Goal: Entertainment & Leisure: Browse casually

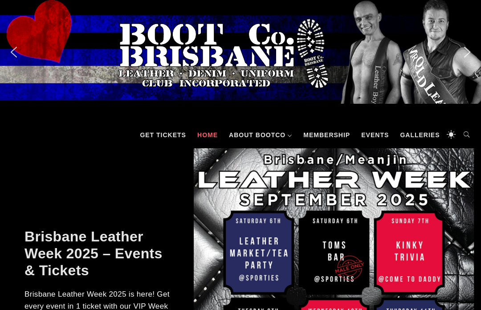
click at [421, 138] on link "Galleries" at bounding box center [419, 135] width 49 height 27
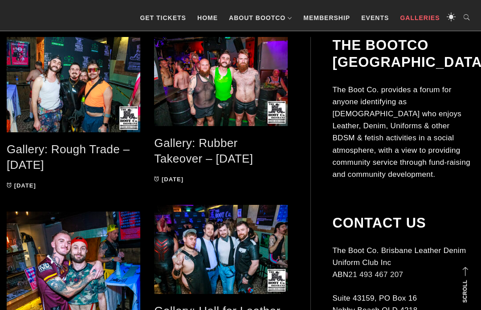
scroll to position [175, 0]
click at [71, 85] on span at bounding box center [74, 84] width 134 height 95
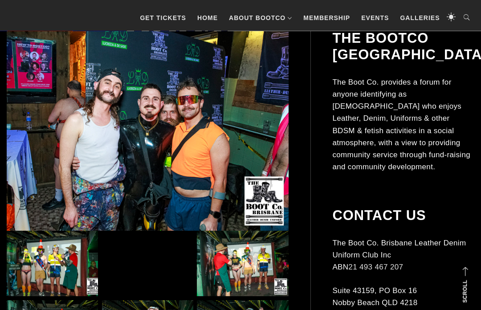
scroll to position [199, 0]
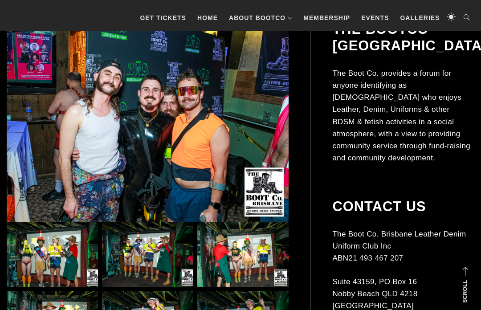
click at [42, 257] on img at bounding box center [52, 254] width 91 height 65
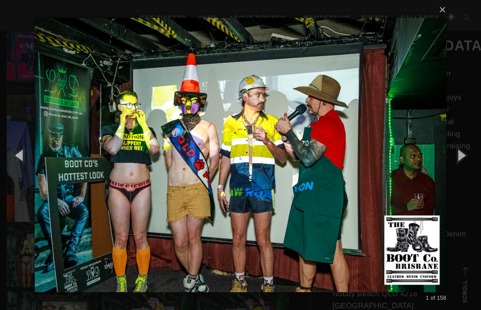
click at [464, 174] on button "button" at bounding box center [461, 154] width 40 height 49
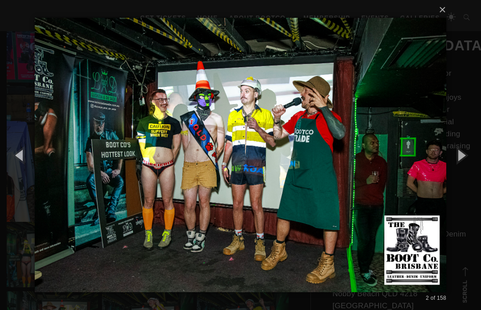
click at [465, 164] on button "button" at bounding box center [461, 154] width 40 height 49
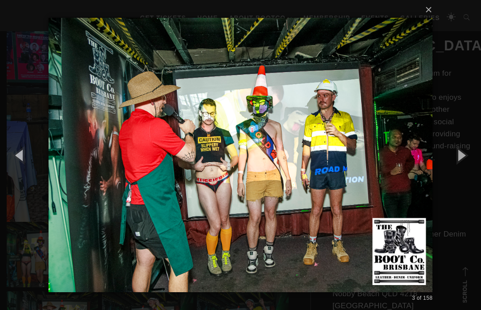
click at [466, 163] on button "button" at bounding box center [461, 154] width 40 height 49
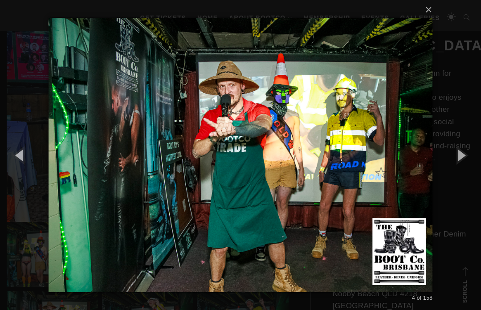
click at [469, 163] on button "button" at bounding box center [461, 154] width 40 height 49
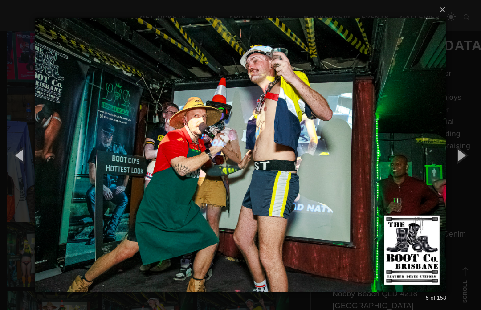
click at [472, 165] on button "button" at bounding box center [461, 154] width 40 height 49
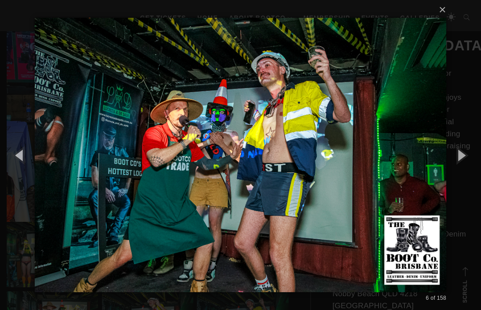
click at [475, 162] on button "button" at bounding box center [461, 154] width 40 height 49
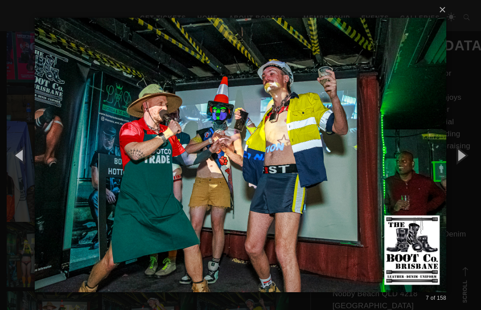
click at [466, 167] on button "button" at bounding box center [461, 154] width 40 height 49
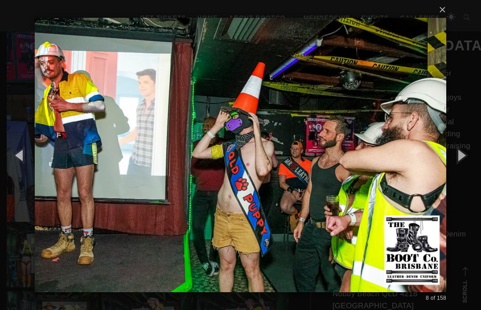
click at [466, 167] on button "button" at bounding box center [461, 154] width 40 height 49
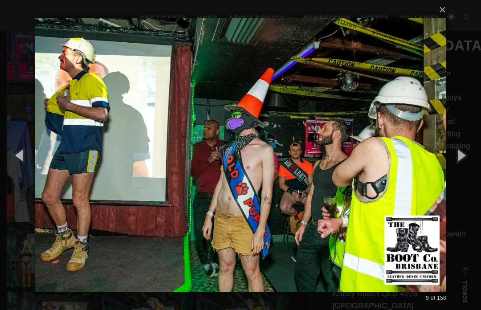
click at [467, 164] on button "button" at bounding box center [461, 154] width 40 height 49
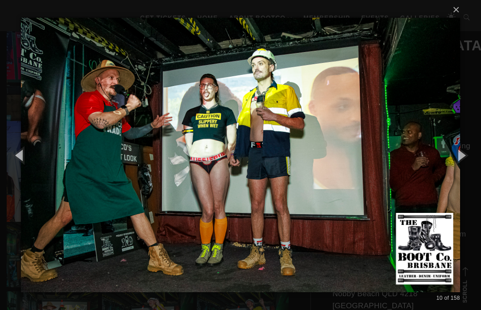
click at [466, 169] on button "button" at bounding box center [461, 154] width 40 height 49
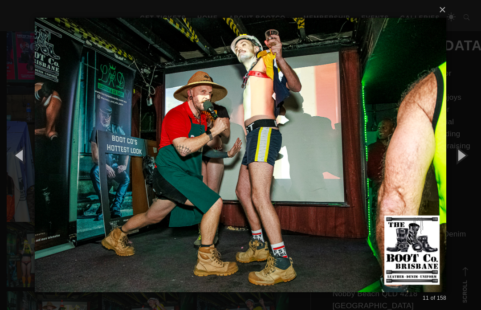
click at [467, 170] on button "button" at bounding box center [461, 154] width 40 height 49
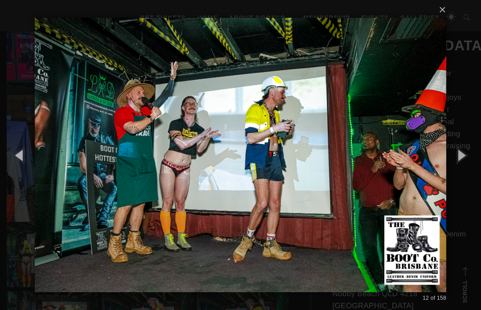
click at [469, 170] on button "button" at bounding box center [461, 154] width 40 height 49
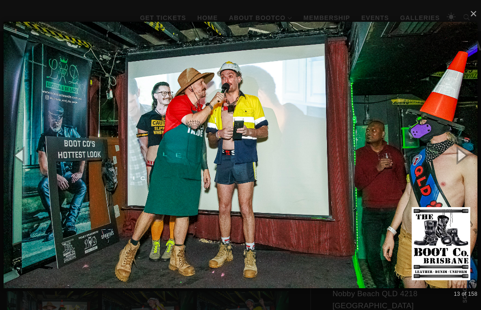
click at [472, 169] on button "button" at bounding box center [461, 154] width 40 height 49
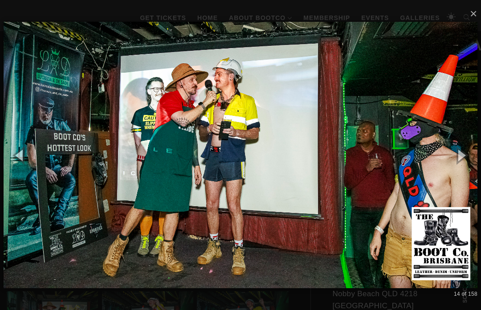
click at [468, 171] on button "button" at bounding box center [461, 154] width 40 height 49
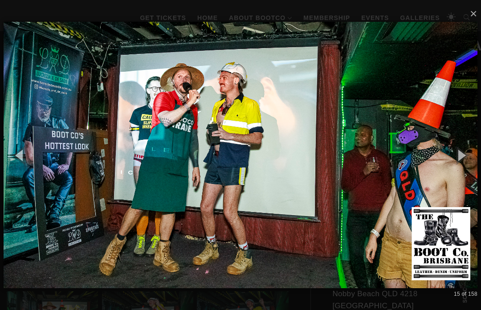
click at [466, 171] on button "button" at bounding box center [461, 154] width 40 height 49
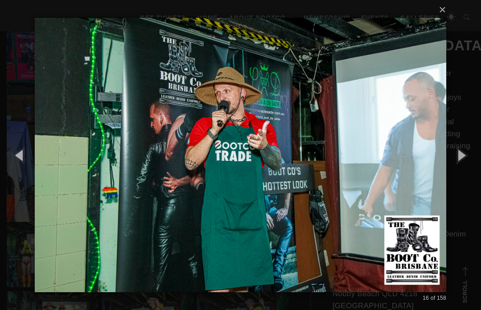
click at [467, 171] on button "button" at bounding box center [461, 154] width 40 height 49
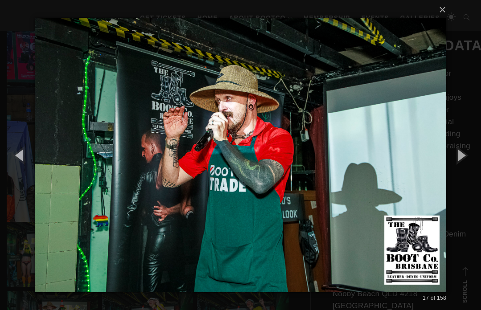
click at [466, 172] on button "button" at bounding box center [461, 154] width 40 height 49
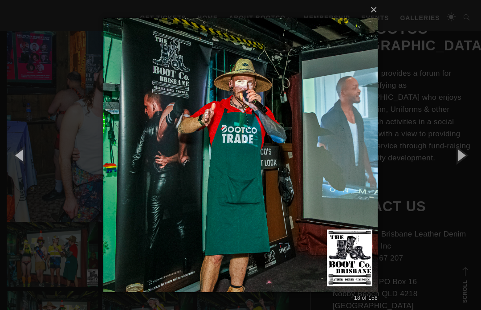
click at [466, 174] on button "button" at bounding box center [461, 154] width 40 height 49
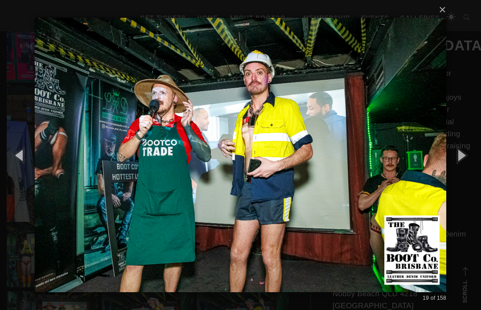
click at [465, 170] on button "button" at bounding box center [461, 154] width 40 height 49
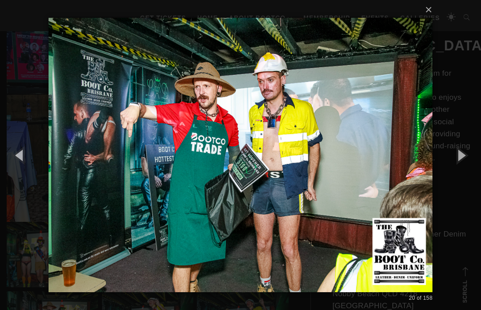
click at [467, 174] on button "button" at bounding box center [461, 154] width 40 height 49
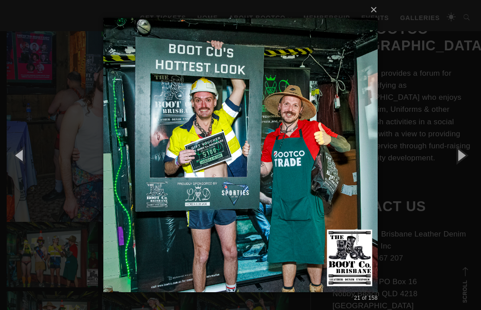
click at [465, 175] on button "button" at bounding box center [461, 154] width 40 height 49
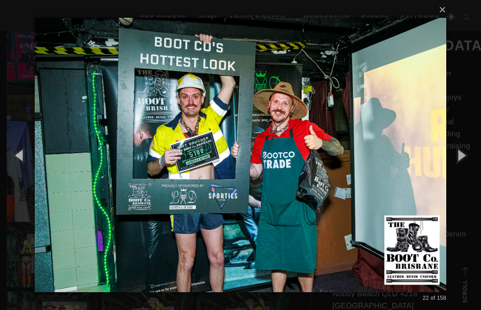
click at [466, 173] on button "button" at bounding box center [461, 154] width 40 height 49
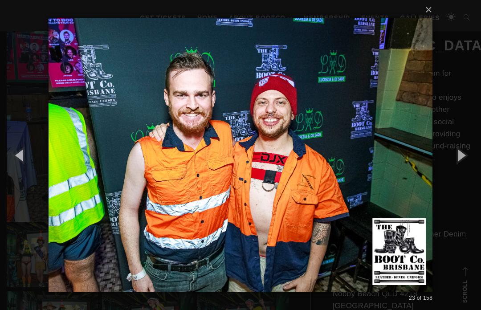
click at [467, 171] on button "button" at bounding box center [461, 154] width 40 height 49
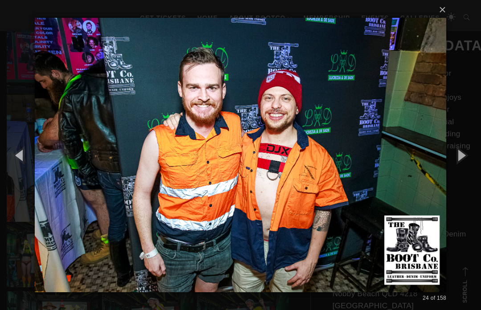
click at [469, 173] on button "button" at bounding box center [461, 154] width 40 height 49
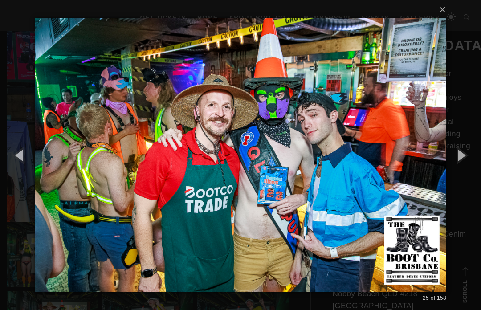
click at [469, 171] on button "button" at bounding box center [461, 154] width 40 height 49
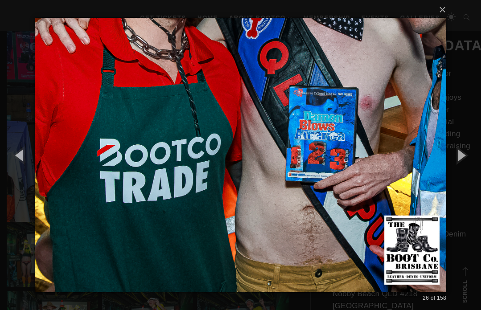
click at [469, 172] on button "button" at bounding box center [461, 154] width 40 height 49
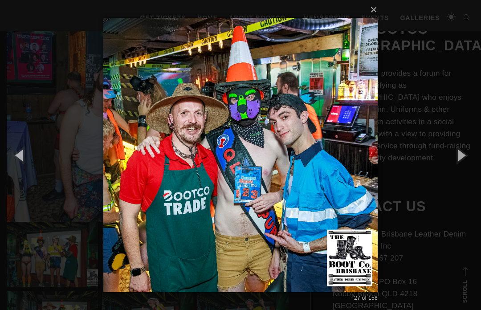
click at [464, 173] on button "button" at bounding box center [461, 154] width 40 height 49
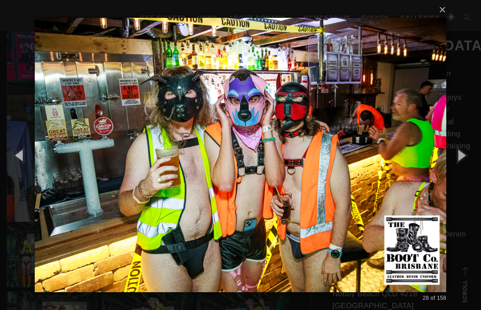
click at [463, 175] on button "button" at bounding box center [461, 154] width 40 height 49
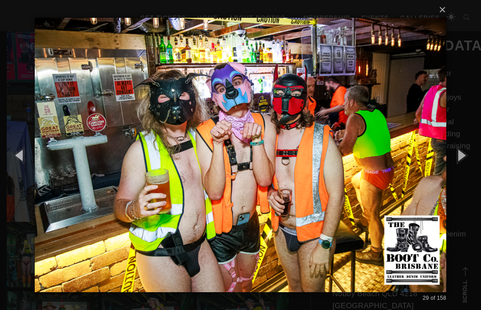
click at [463, 176] on button "button" at bounding box center [461, 154] width 40 height 49
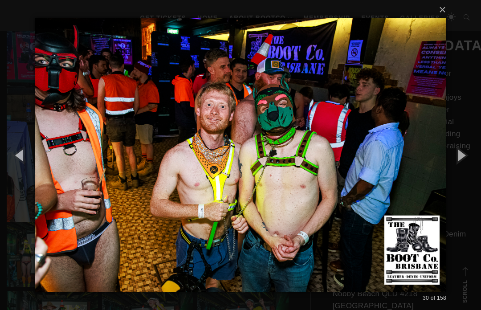
click at [463, 175] on button "button" at bounding box center [461, 154] width 40 height 49
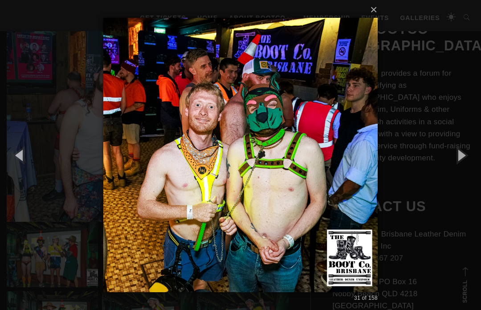
click at [460, 177] on button "button" at bounding box center [461, 154] width 40 height 49
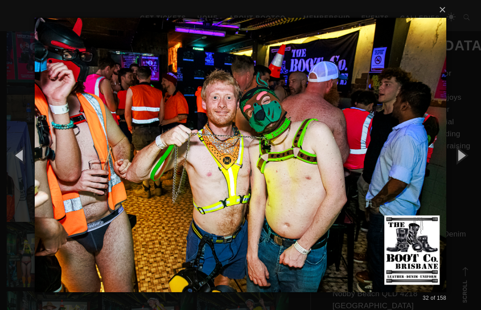
click at [460, 179] on button "button" at bounding box center [461, 154] width 40 height 49
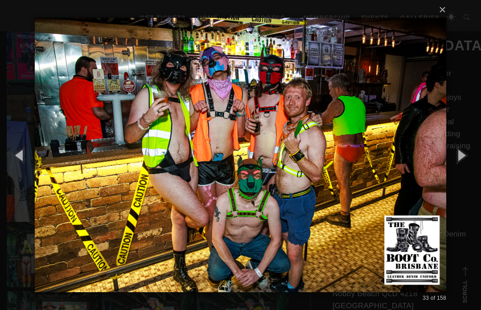
click at [463, 179] on button "button" at bounding box center [461, 154] width 40 height 49
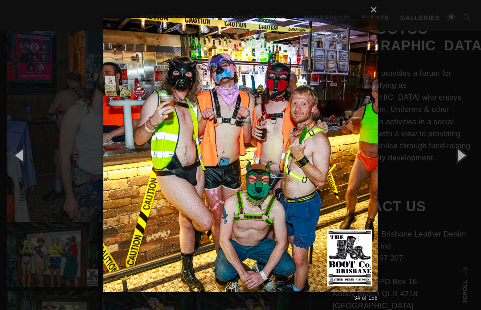
click at [460, 178] on button "button" at bounding box center [461, 154] width 40 height 49
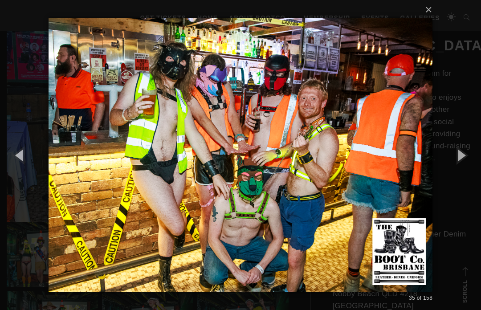
click at [460, 179] on button "button" at bounding box center [461, 154] width 40 height 49
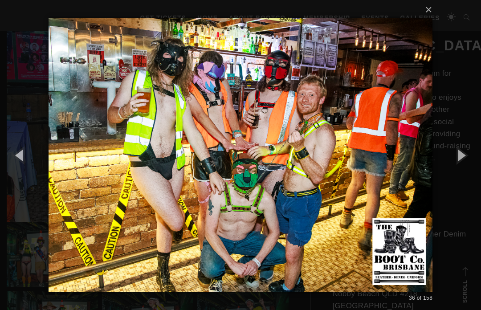
click at [461, 179] on button "button" at bounding box center [461, 154] width 40 height 49
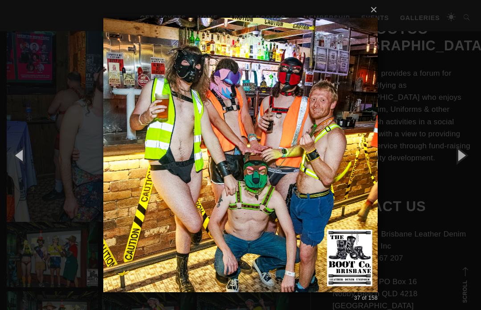
click at [464, 168] on button "button" at bounding box center [461, 154] width 40 height 49
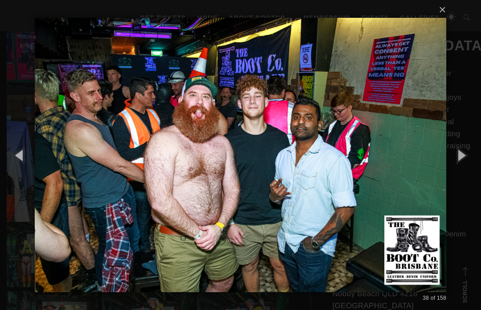
click at [467, 168] on button "button" at bounding box center [461, 154] width 40 height 49
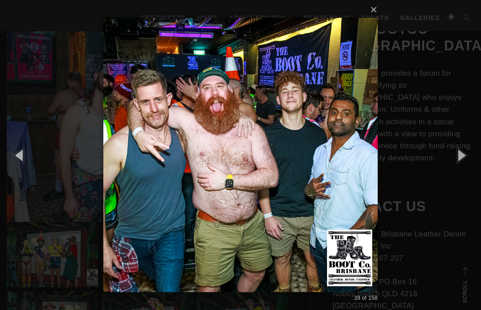
click at [466, 169] on button "button" at bounding box center [461, 154] width 40 height 49
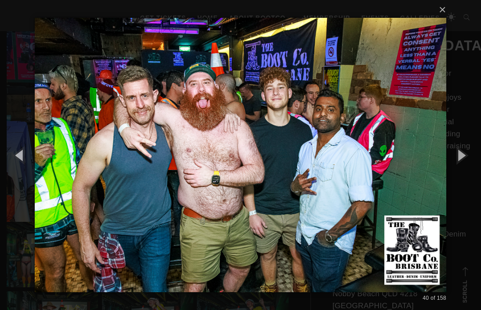
click at [464, 171] on button "button" at bounding box center [461, 154] width 40 height 49
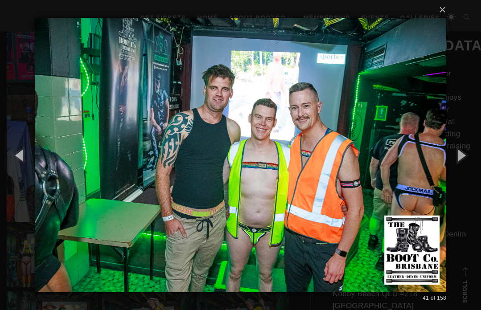
click at [467, 171] on button "button" at bounding box center [461, 154] width 40 height 49
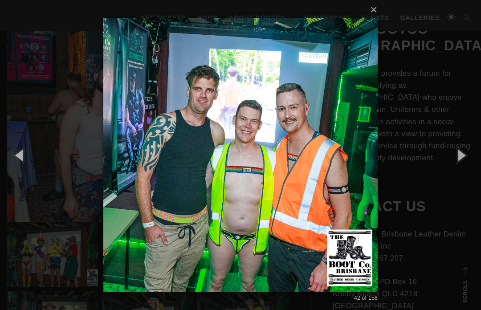
click at [463, 174] on button "button" at bounding box center [461, 154] width 40 height 49
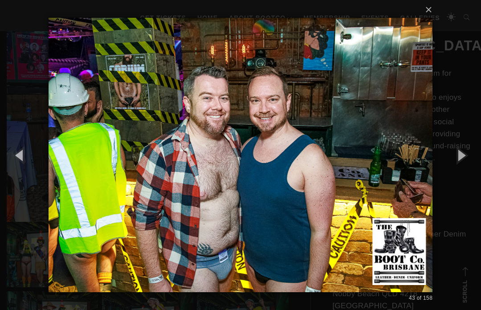
click at [466, 174] on button "button" at bounding box center [461, 154] width 40 height 49
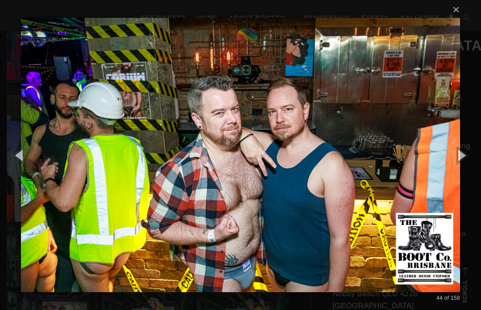
click at [465, 174] on button "button" at bounding box center [461, 154] width 40 height 49
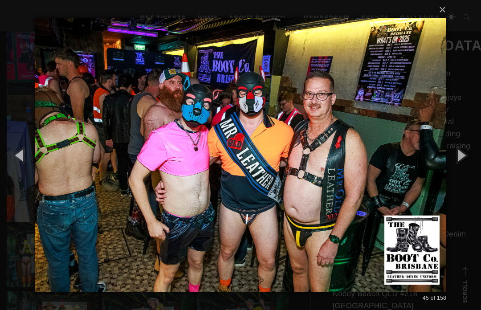
click at [464, 173] on button "button" at bounding box center [461, 154] width 40 height 49
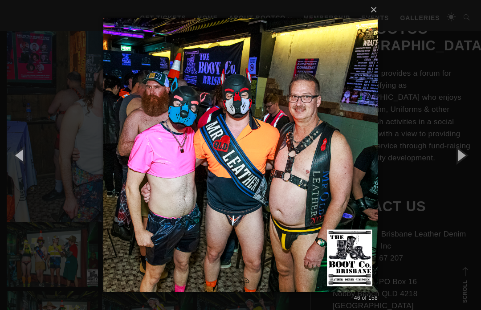
click at [459, 177] on button "button" at bounding box center [461, 154] width 40 height 49
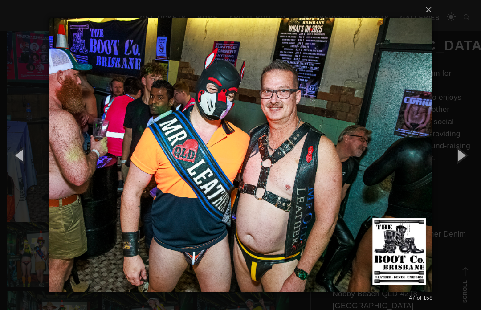
click at [457, 177] on button "button" at bounding box center [461, 154] width 40 height 49
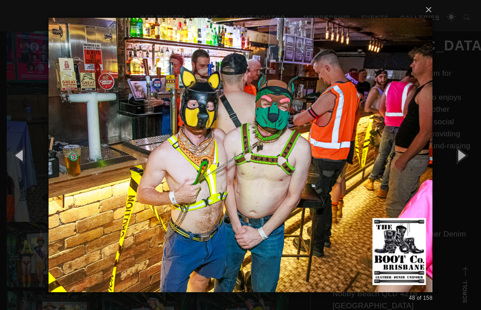
click at [459, 177] on button "button" at bounding box center [461, 154] width 40 height 49
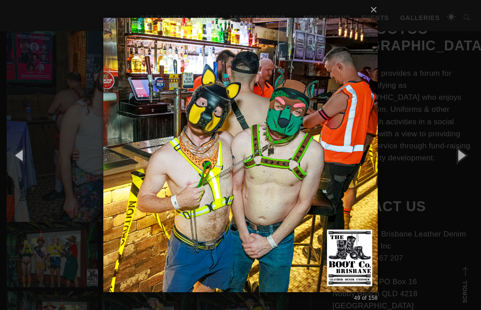
click at [462, 174] on button "button" at bounding box center [461, 154] width 40 height 49
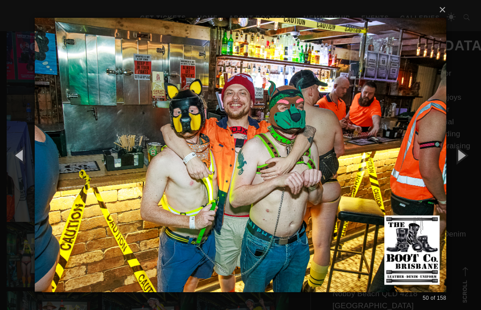
click at [466, 174] on button "button" at bounding box center [461, 154] width 40 height 49
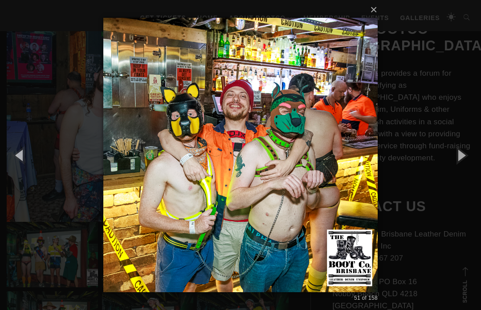
click at [465, 175] on button "button" at bounding box center [461, 154] width 40 height 49
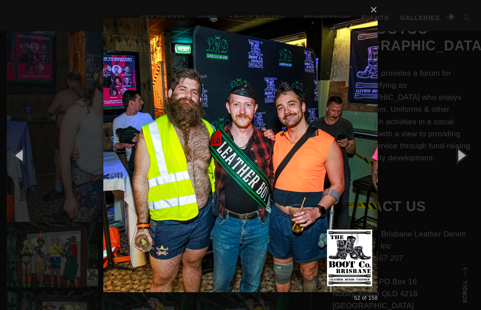
click at [462, 177] on button "button" at bounding box center [461, 154] width 40 height 49
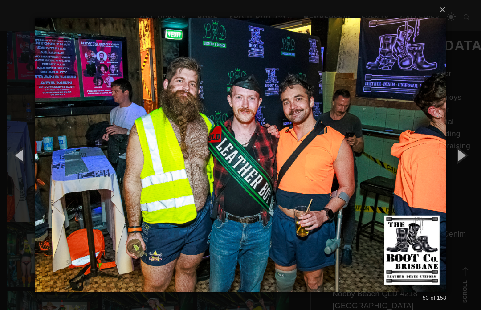
click at [460, 179] on button "button" at bounding box center [461, 154] width 40 height 49
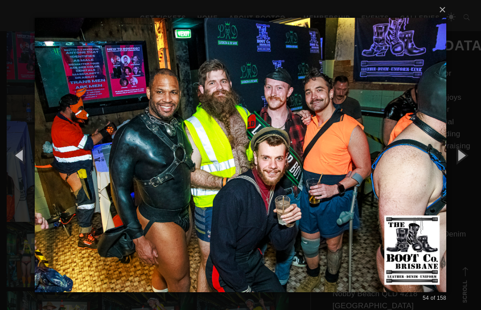
click at [463, 177] on button "button" at bounding box center [461, 154] width 40 height 49
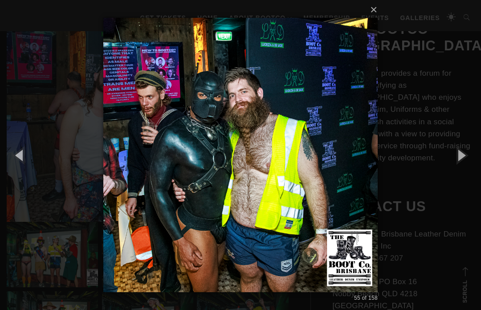
click at [459, 175] on button "button" at bounding box center [461, 154] width 40 height 49
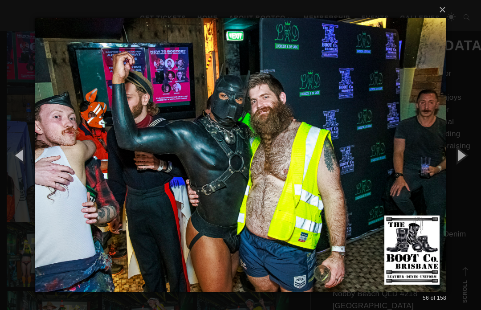
click at [466, 176] on button "button" at bounding box center [461, 154] width 40 height 49
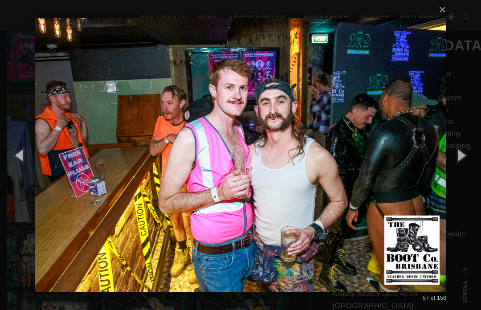
click at [464, 179] on button "button" at bounding box center [461, 154] width 40 height 49
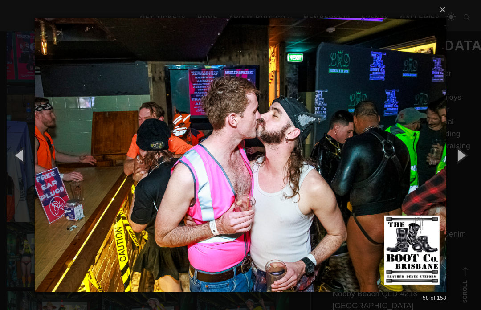
click at [465, 178] on button "button" at bounding box center [461, 154] width 40 height 49
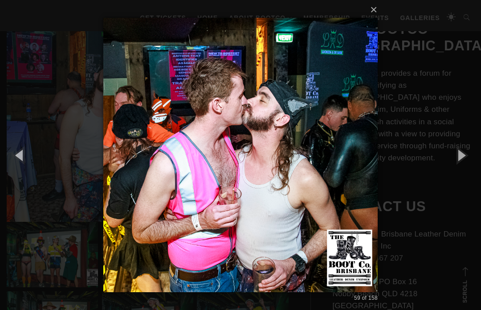
click at [462, 179] on button "button" at bounding box center [461, 154] width 40 height 49
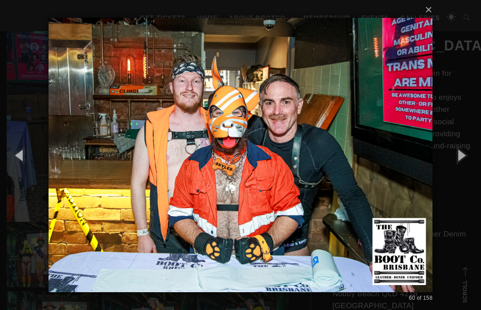
click at [467, 163] on button "button" at bounding box center [461, 154] width 40 height 49
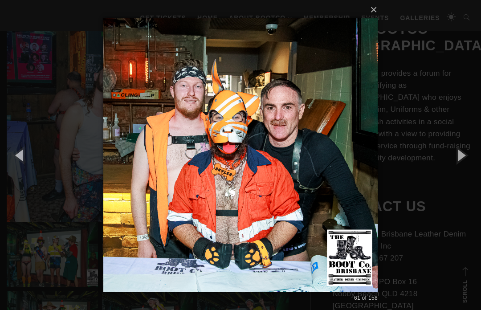
click at [466, 166] on button "button" at bounding box center [461, 154] width 40 height 49
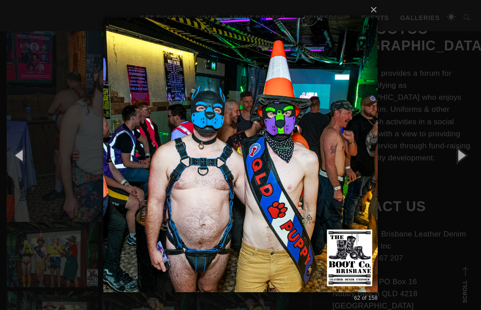
click at [467, 164] on button "button" at bounding box center [461, 154] width 40 height 49
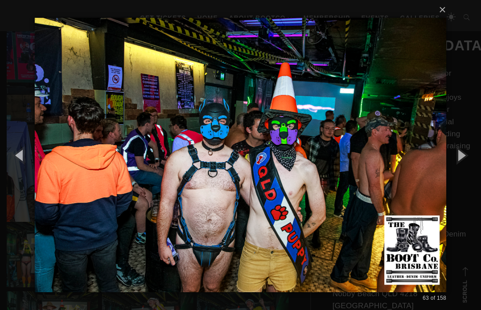
click at [465, 167] on button "button" at bounding box center [461, 154] width 40 height 49
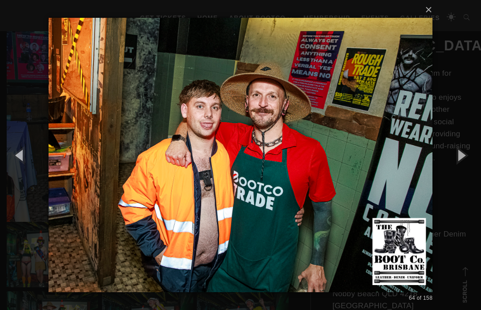
click at [467, 166] on button "button" at bounding box center [461, 154] width 40 height 49
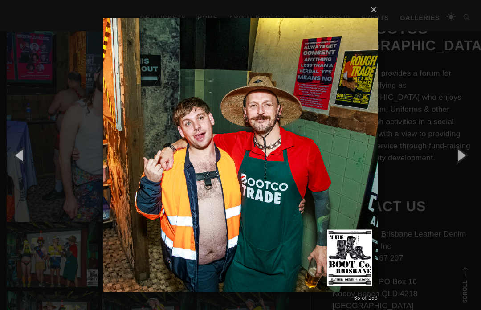
click at [468, 166] on button "button" at bounding box center [461, 154] width 40 height 49
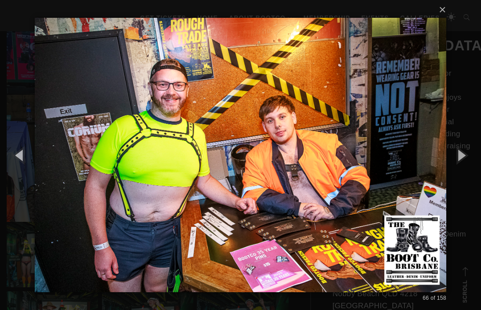
click at [468, 170] on button "button" at bounding box center [461, 154] width 40 height 49
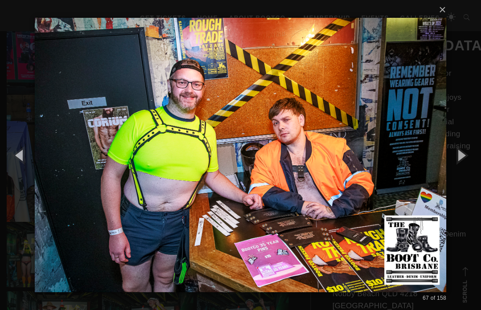
click at [475, 167] on button "button" at bounding box center [461, 154] width 40 height 49
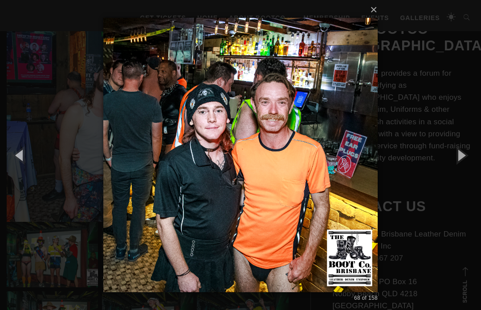
click at [463, 174] on button "button" at bounding box center [461, 154] width 40 height 49
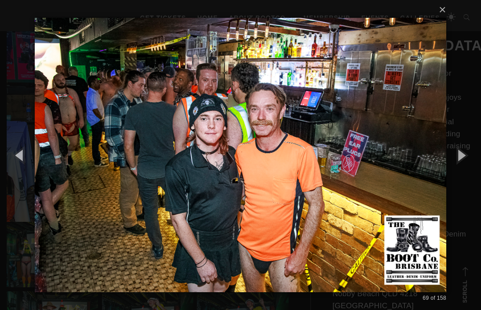
click at [475, 174] on button "button" at bounding box center [461, 154] width 40 height 49
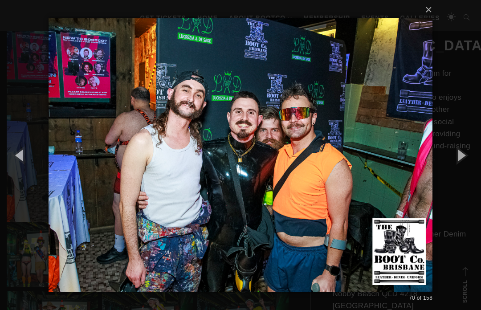
click at [473, 172] on button "button" at bounding box center [461, 154] width 40 height 49
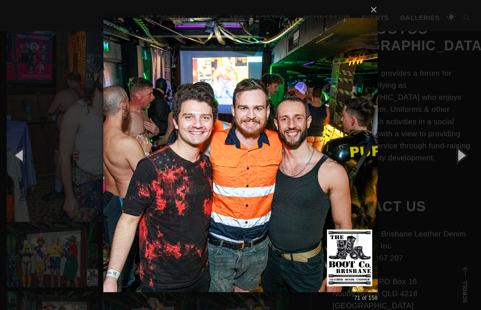
click at [466, 173] on button "button" at bounding box center [461, 154] width 40 height 49
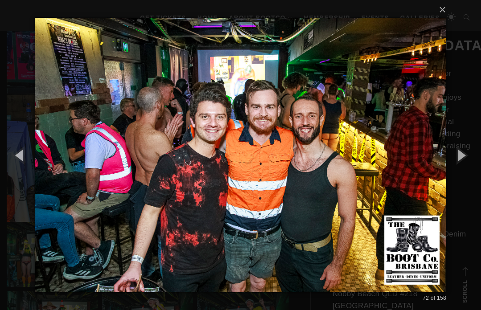
click at [467, 174] on button "button" at bounding box center [461, 154] width 40 height 49
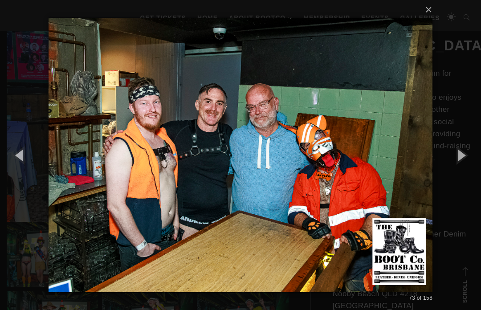
click at [467, 174] on button "button" at bounding box center [461, 154] width 40 height 49
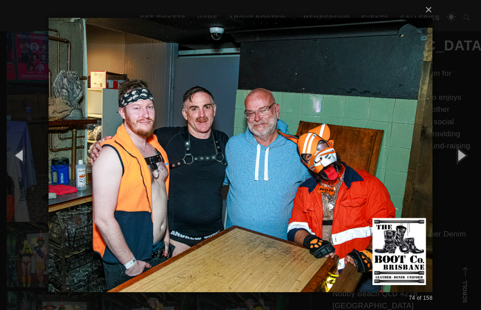
click at [464, 176] on button "button" at bounding box center [461, 154] width 40 height 49
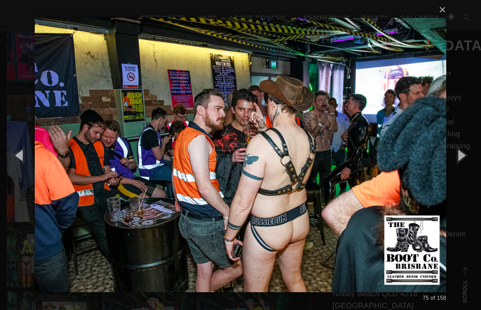
click at [466, 175] on button "button" at bounding box center [461, 154] width 40 height 49
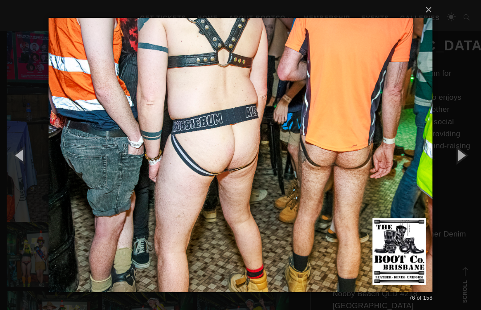
click at [475, 173] on button "button" at bounding box center [461, 154] width 40 height 49
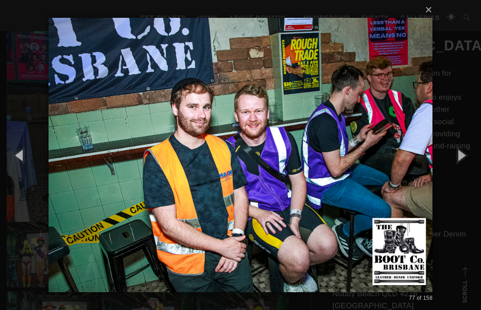
click at [471, 174] on button "button" at bounding box center [461, 154] width 40 height 49
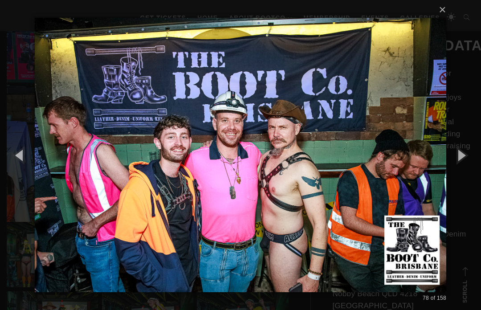
click at [468, 166] on button "button" at bounding box center [461, 154] width 40 height 49
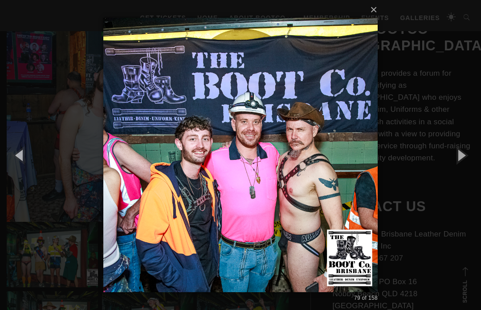
click at [468, 174] on button "button" at bounding box center [461, 154] width 40 height 49
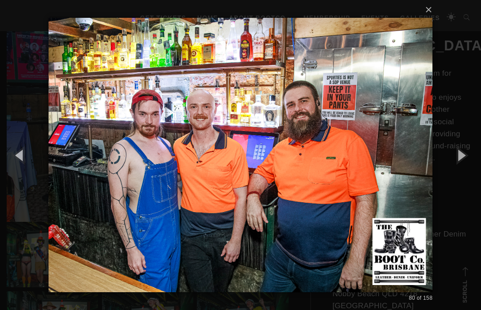
click at [16, 171] on button "button" at bounding box center [20, 154] width 40 height 49
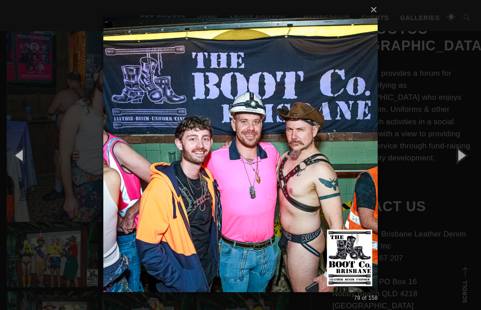
click at [467, 164] on button "button" at bounding box center [461, 154] width 40 height 49
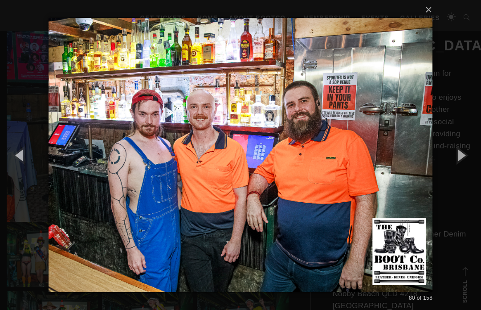
click at [465, 169] on button "button" at bounding box center [461, 154] width 40 height 49
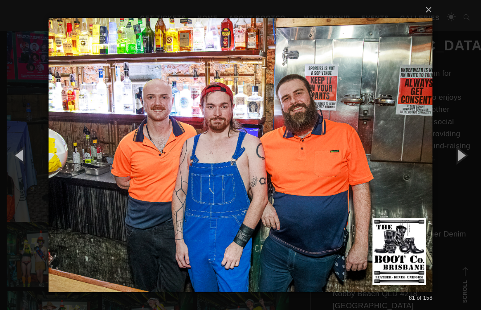
click at [464, 166] on button "button" at bounding box center [461, 154] width 40 height 49
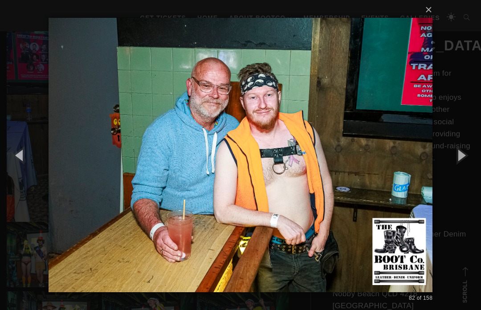
click at [467, 171] on button "button" at bounding box center [461, 154] width 40 height 49
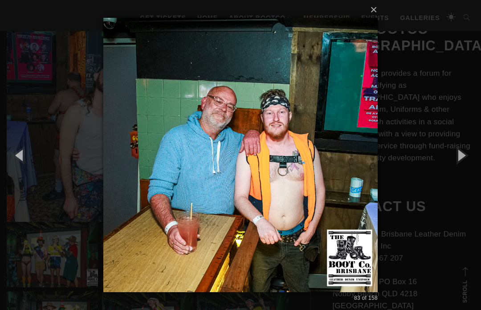
click at [465, 173] on button "button" at bounding box center [461, 154] width 40 height 49
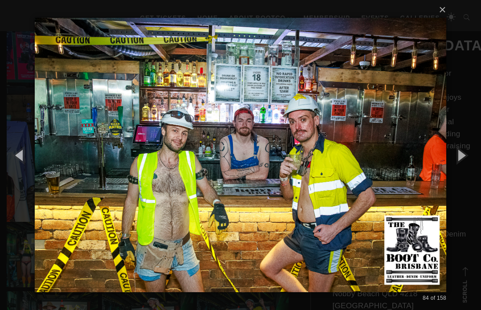
click at [467, 174] on button "button" at bounding box center [461, 154] width 40 height 49
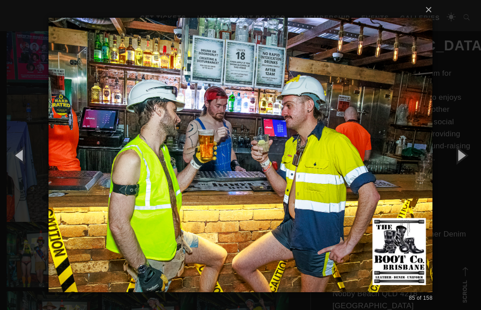
click at [466, 175] on button "button" at bounding box center [461, 154] width 40 height 49
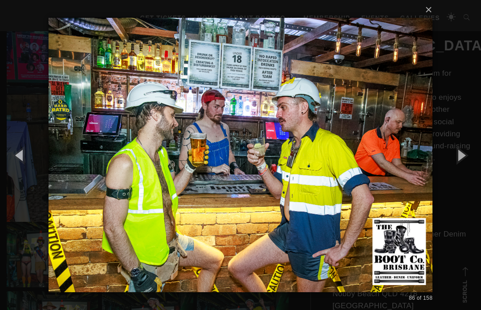
click at [464, 171] on button "button" at bounding box center [461, 154] width 40 height 49
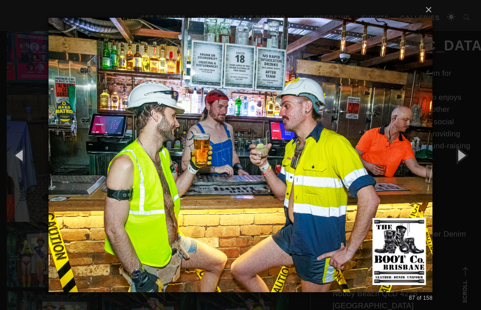
click at [467, 175] on button "button" at bounding box center [461, 154] width 40 height 49
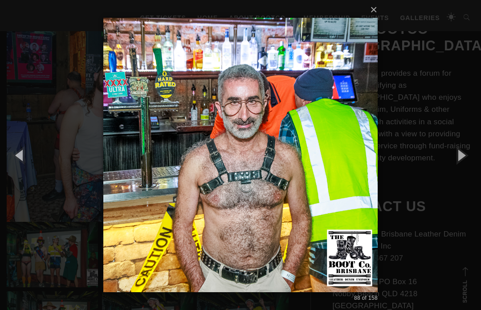
click at [469, 176] on button "button" at bounding box center [461, 154] width 40 height 49
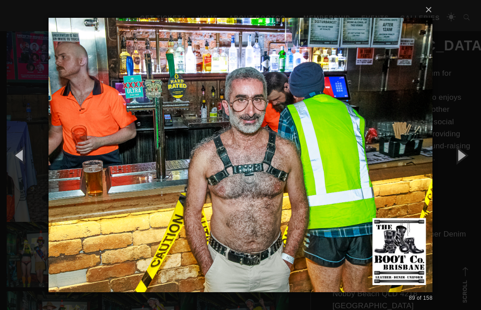
click at [471, 178] on button "button" at bounding box center [461, 154] width 40 height 49
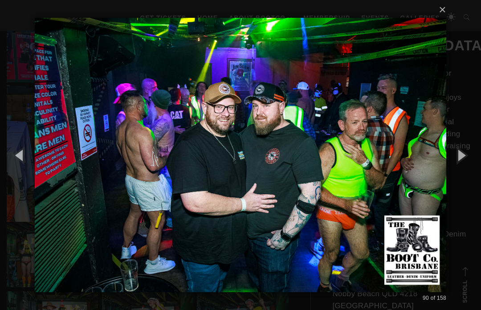
click at [462, 165] on button "button" at bounding box center [461, 154] width 40 height 49
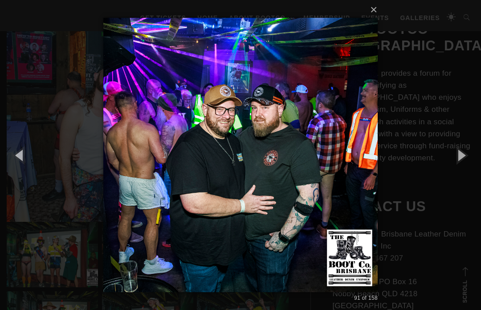
click at [459, 170] on button "button" at bounding box center [461, 154] width 40 height 49
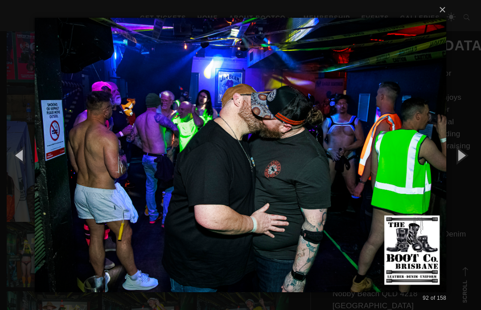
click at [459, 170] on button "button" at bounding box center [461, 154] width 40 height 49
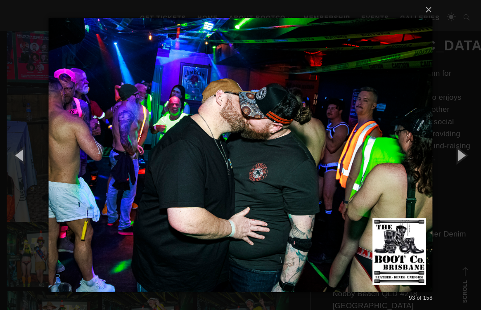
click at [461, 172] on button "button" at bounding box center [461, 154] width 40 height 49
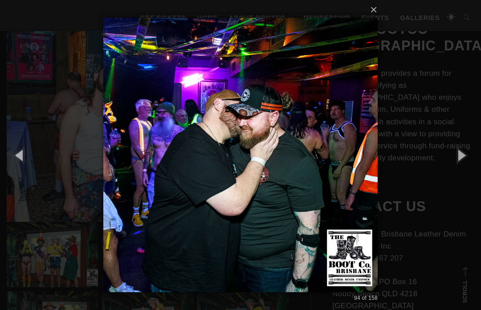
click at [463, 174] on button "button" at bounding box center [461, 154] width 40 height 49
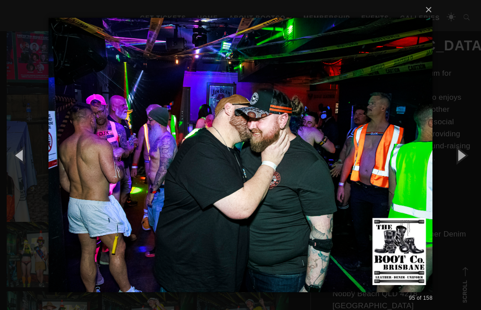
click at [463, 174] on button "button" at bounding box center [461, 154] width 40 height 49
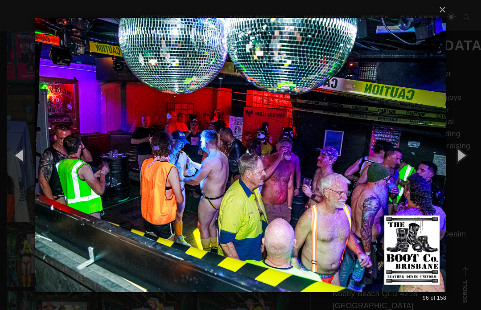
click at [463, 172] on button "button" at bounding box center [461, 154] width 40 height 49
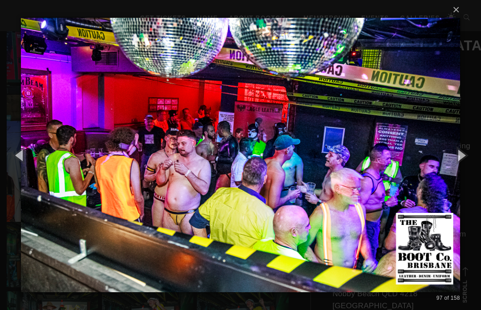
click at [463, 174] on button "button" at bounding box center [461, 154] width 40 height 49
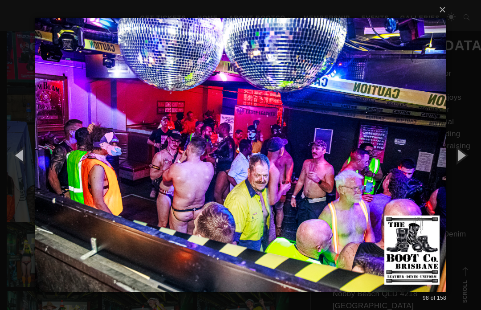
click at [463, 174] on button "button" at bounding box center [461, 154] width 40 height 49
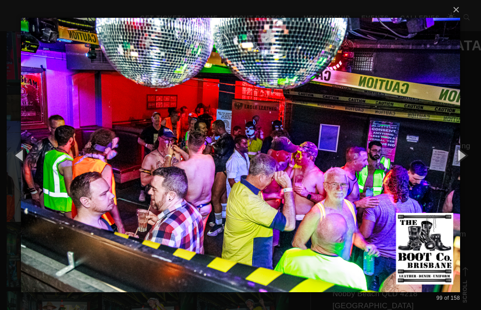
click at [464, 174] on button "button" at bounding box center [461, 154] width 40 height 49
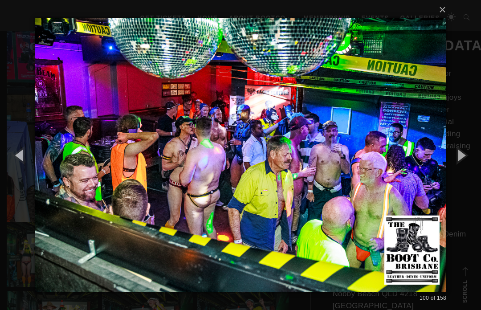
click at [464, 175] on button "button" at bounding box center [461, 154] width 40 height 49
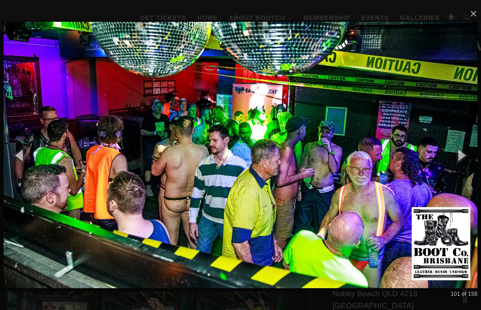
click at [466, 175] on button "button" at bounding box center [461, 154] width 40 height 49
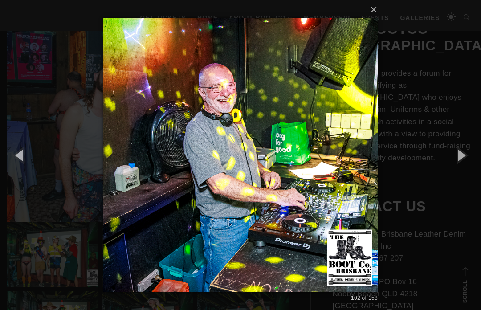
click at [462, 173] on button "button" at bounding box center [461, 154] width 40 height 49
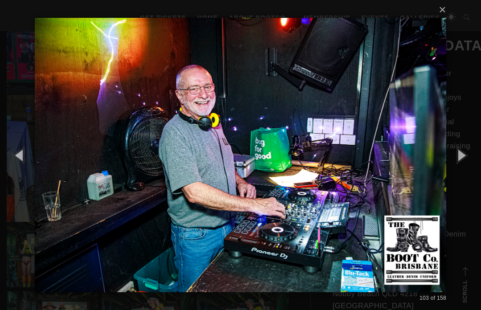
click at [462, 175] on button "button" at bounding box center [461, 154] width 40 height 49
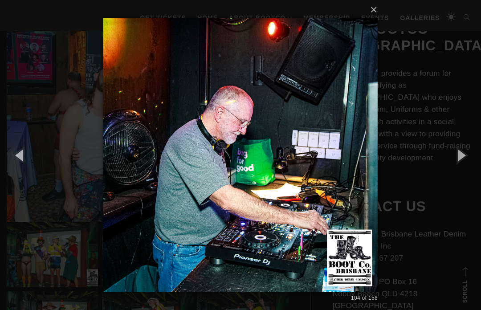
click at [462, 175] on button "button" at bounding box center [461, 154] width 40 height 49
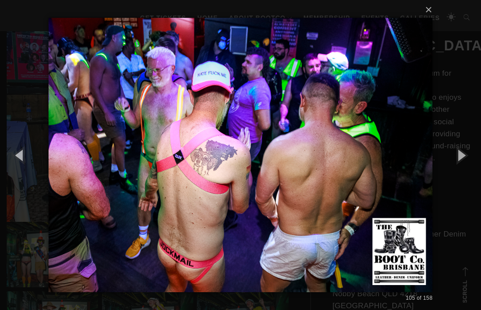
click at [462, 173] on button "button" at bounding box center [461, 154] width 40 height 49
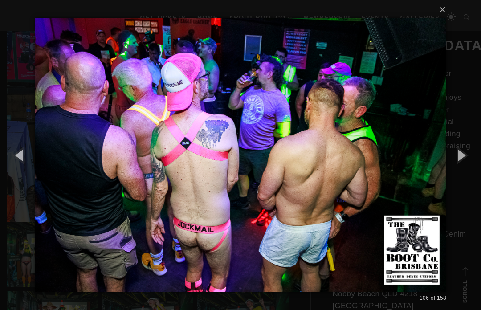
click at [461, 171] on button "button" at bounding box center [461, 154] width 40 height 49
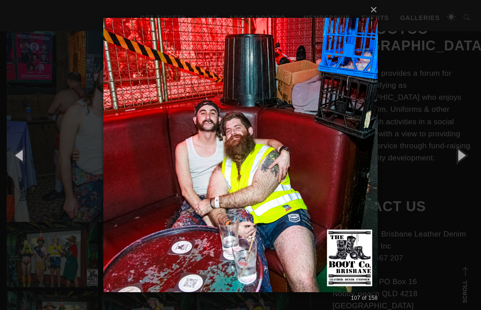
click at [461, 168] on button "button" at bounding box center [461, 154] width 40 height 49
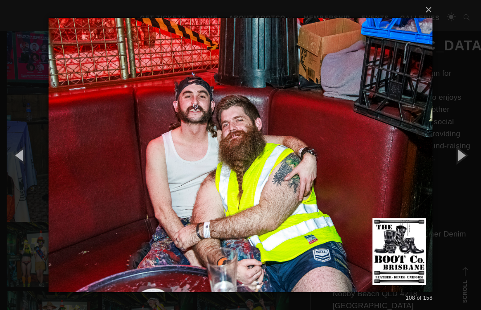
click at [461, 170] on button "button" at bounding box center [461, 154] width 40 height 49
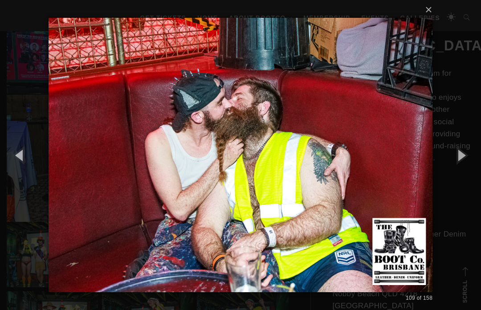
click at [464, 170] on button "button" at bounding box center [461, 154] width 40 height 49
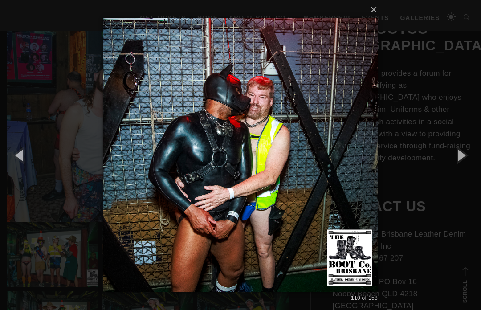
click at [466, 174] on button "button" at bounding box center [461, 154] width 40 height 49
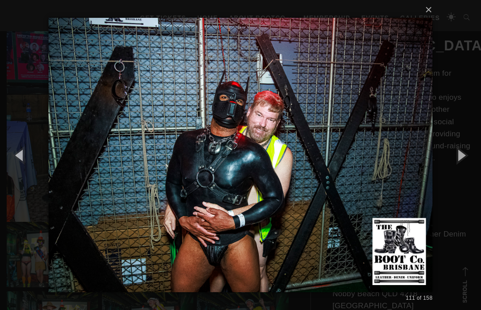
click at [463, 174] on button "button" at bounding box center [461, 154] width 40 height 49
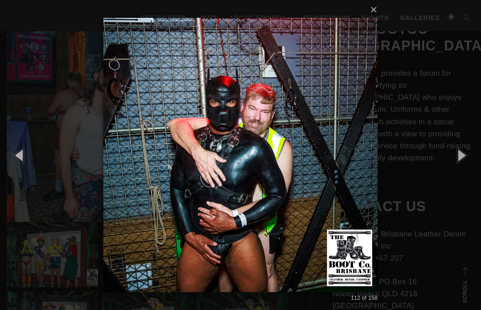
click at [464, 175] on button "button" at bounding box center [461, 154] width 40 height 49
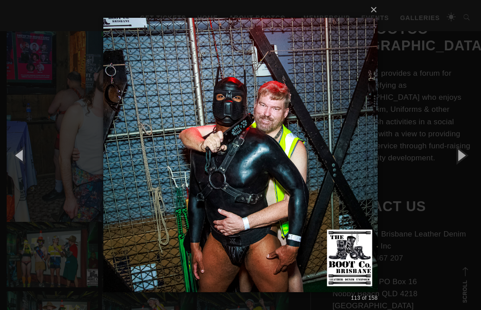
click at [461, 175] on button "button" at bounding box center [461, 154] width 40 height 49
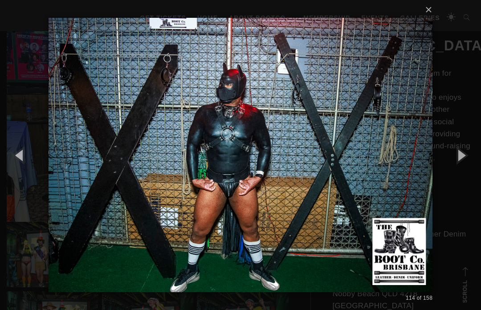
click at [461, 177] on button "button" at bounding box center [461, 154] width 40 height 49
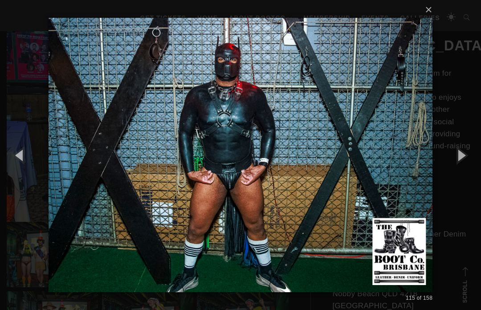
click at [462, 175] on button "button" at bounding box center [461, 154] width 40 height 49
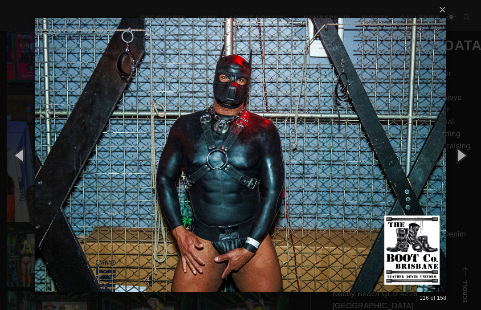
click at [461, 173] on button "button" at bounding box center [461, 154] width 40 height 49
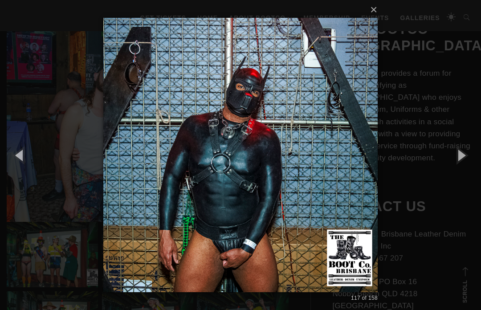
click at [462, 174] on button "button" at bounding box center [461, 154] width 40 height 49
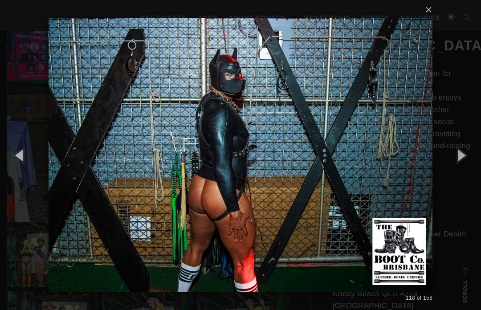
click at [462, 174] on button "button" at bounding box center [461, 154] width 40 height 49
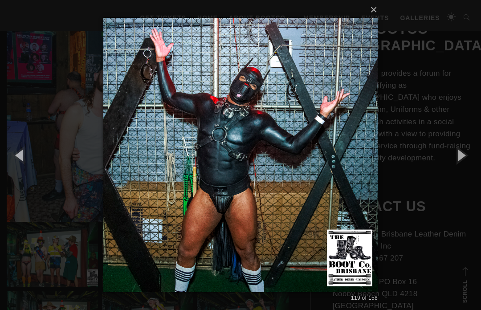
click at [463, 174] on button "button" at bounding box center [461, 154] width 40 height 49
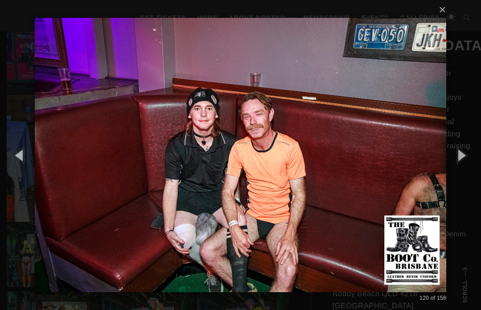
click at [466, 169] on button "button" at bounding box center [461, 154] width 40 height 49
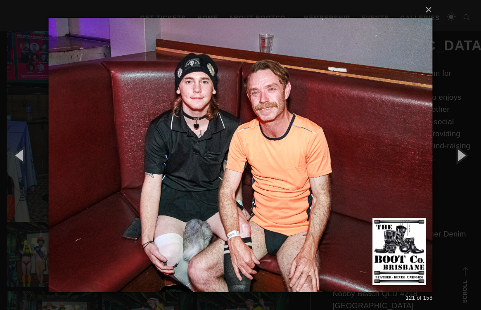
click at [465, 166] on button "button" at bounding box center [461, 154] width 40 height 49
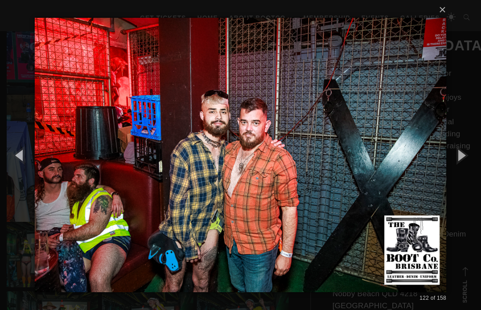
click at [464, 171] on button "button" at bounding box center [461, 154] width 40 height 49
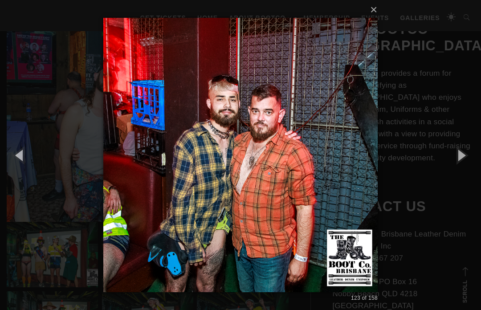
click at [464, 169] on button "button" at bounding box center [461, 154] width 40 height 49
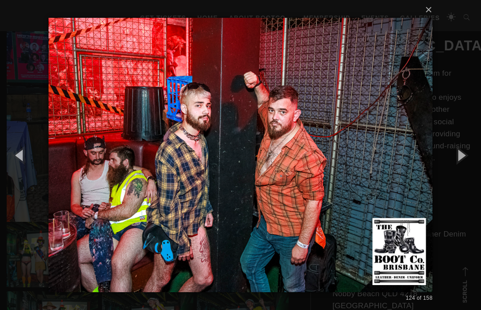
click at [466, 171] on button "button" at bounding box center [461, 154] width 40 height 49
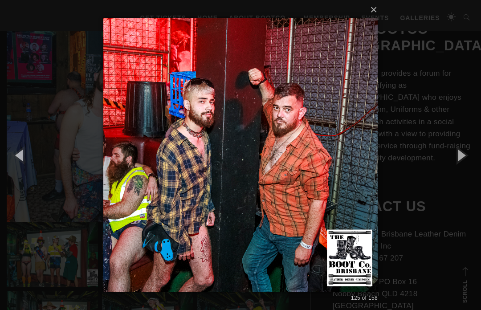
click at [464, 174] on button "button" at bounding box center [461, 154] width 40 height 49
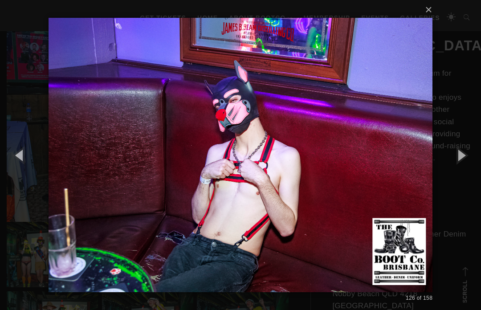
click at [467, 179] on button "button" at bounding box center [461, 154] width 40 height 49
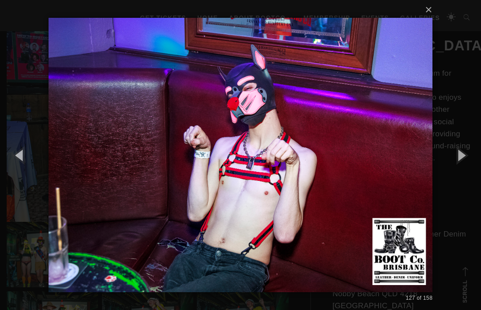
click at [465, 179] on button "button" at bounding box center [461, 154] width 40 height 49
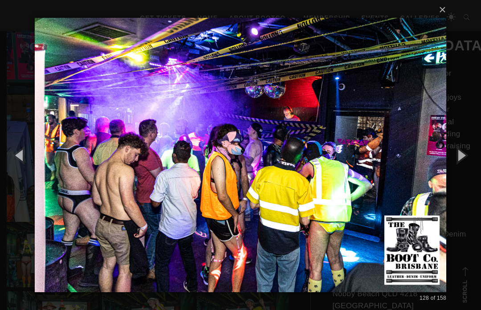
click at [467, 172] on button "button" at bounding box center [461, 154] width 40 height 49
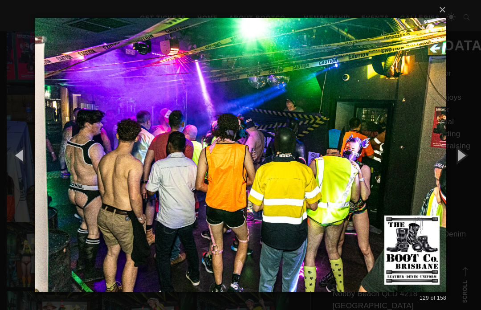
click at [463, 174] on button "button" at bounding box center [461, 154] width 40 height 49
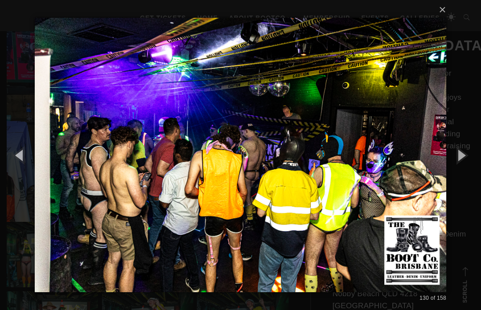
click at [464, 174] on button "button" at bounding box center [461, 154] width 40 height 49
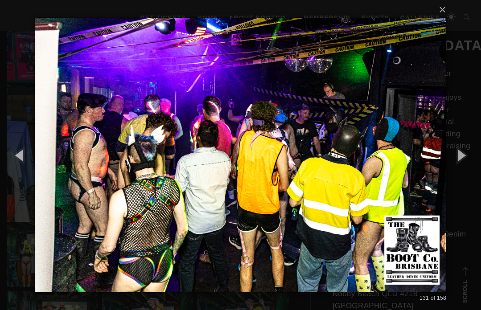
click at [464, 170] on button "button" at bounding box center [461, 154] width 40 height 49
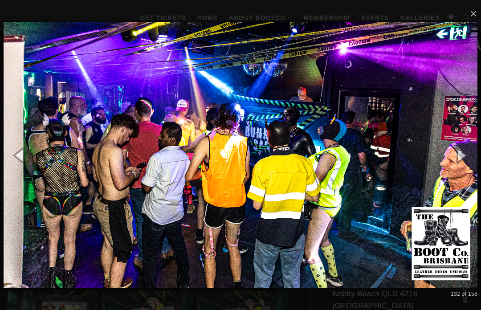
click at [463, 170] on button "button" at bounding box center [461, 154] width 40 height 49
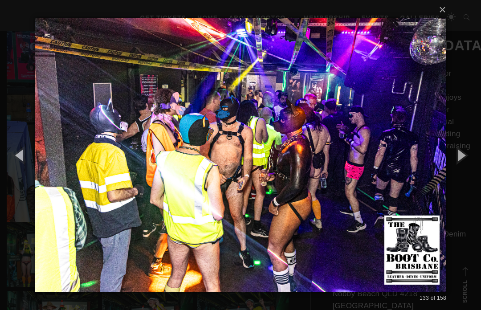
click at [462, 166] on button "button" at bounding box center [461, 154] width 40 height 49
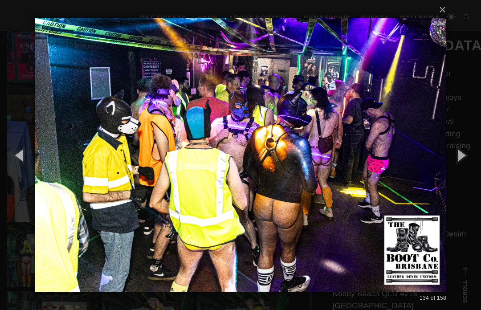
click at [462, 167] on button "button" at bounding box center [461, 154] width 40 height 49
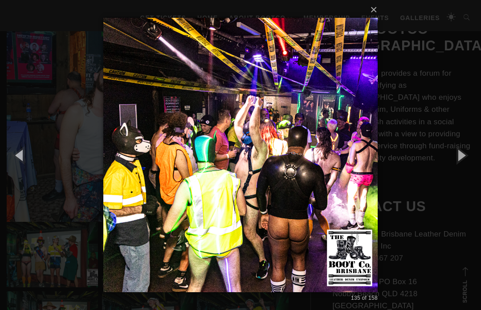
click at [463, 167] on button "button" at bounding box center [461, 154] width 40 height 49
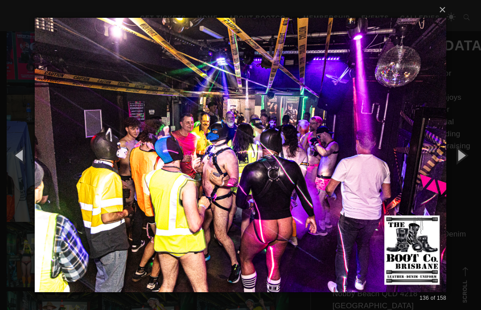
click at [462, 169] on button "button" at bounding box center [461, 154] width 40 height 49
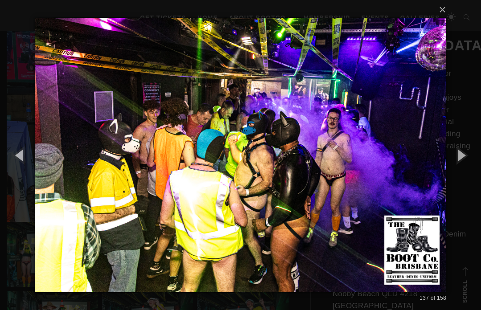
click at [463, 171] on button "button" at bounding box center [461, 154] width 40 height 49
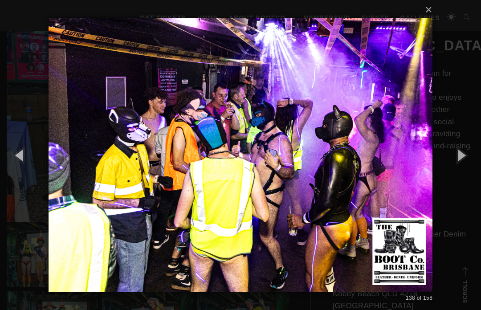
click at [463, 171] on button "button" at bounding box center [461, 154] width 40 height 49
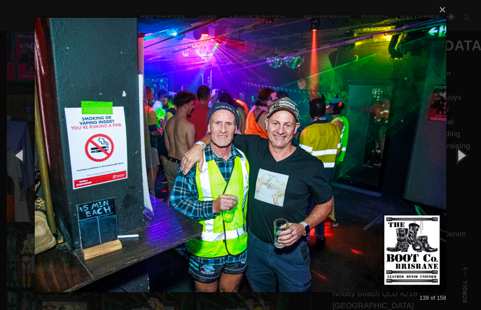
click at [464, 170] on button "button" at bounding box center [461, 154] width 40 height 49
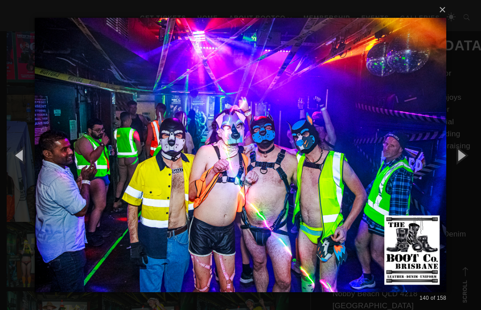
click at [464, 167] on button "button" at bounding box center [461, 154] width 40 height 49
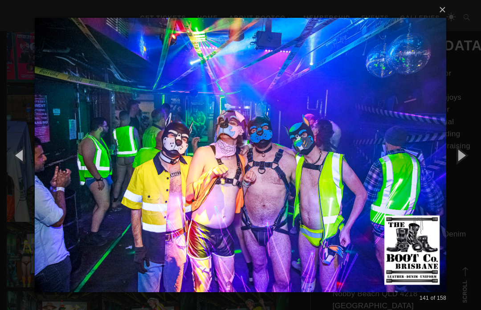
click at [465, 168] on button "button" at bounding box center [461, 154] width 40 height 49
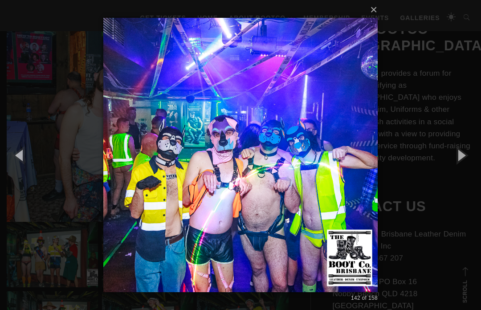
click at [465, 167] on button "button" at bounding box center [461, 154] width 40 height 49
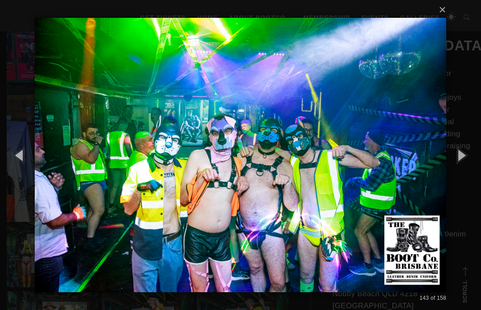
click at [466, 169] on button "button" at bounding box center [461, 154] width 40 height 49
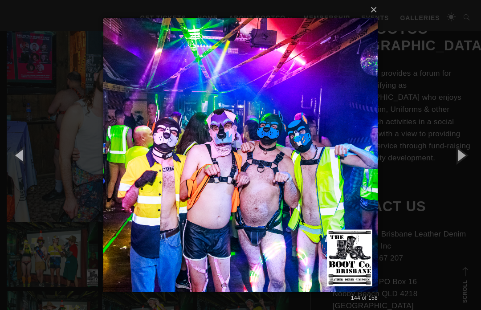
click at [466, 170] on button "button" at bounding box center [461, 154] width 40 height 49
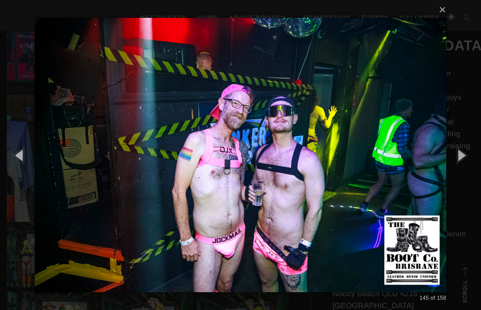
click at [466, 170] on button "button" at bounding box center [461, 154] width 40 height 49
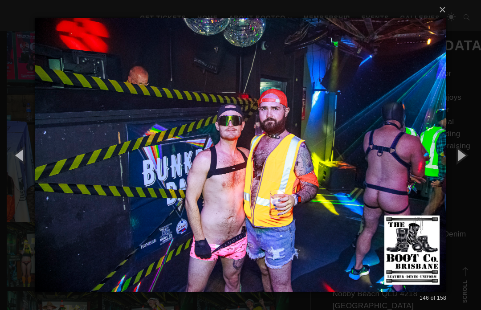
click at [466, 172] on button "button" at bounding box center [461, 154] width 40 height 49
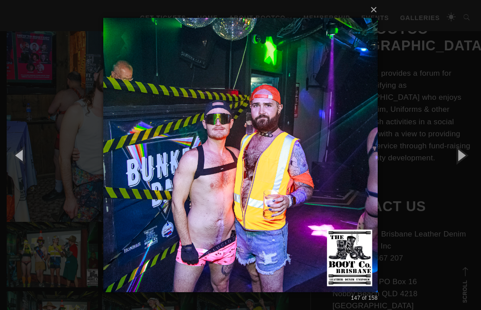
click at [465, 175] on button "button" at bounding box center [461, 154] width 40 height 49
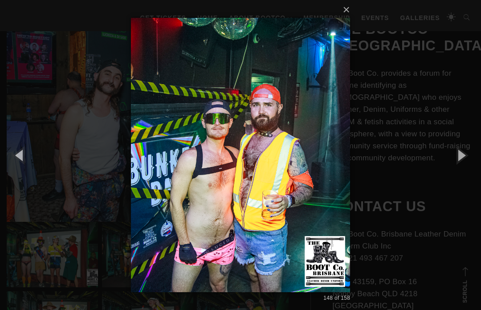
click at [465, 175] on button "button" at bounding box center [461, 154] width 40 height 49
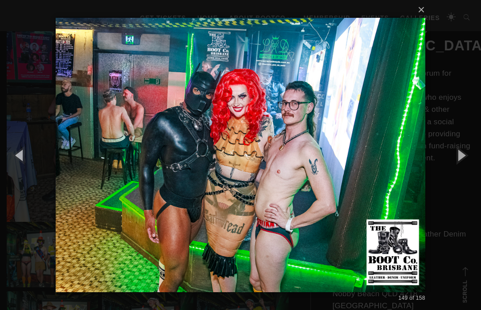
click at [475, 169] on button "button" at bounding box center [461, 154] width 40 height 49
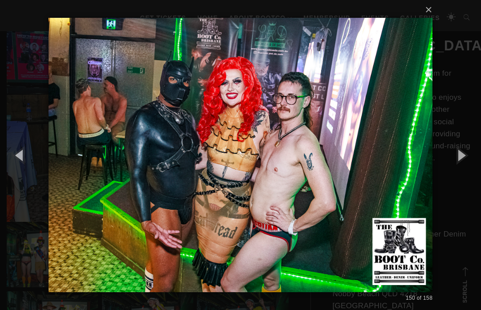
click at [461, 170] on button "button" at bounding box center [461, 154] width 40 height 49
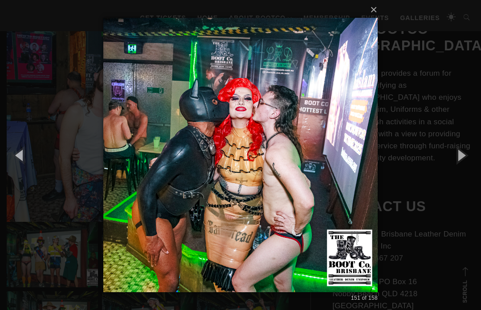
click at [459, 171] on button "button" at bounding box center [461, 154] width 40 height 49
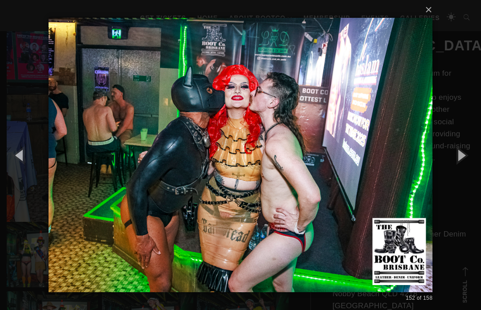
click at [457, 171] on button "button" at bounding box center [461, 154] width 40 height 49
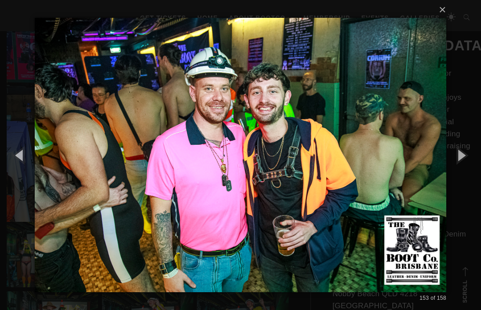
click at [461, 172] on button "button" at bounding box center [461, 154] width 40 height 49
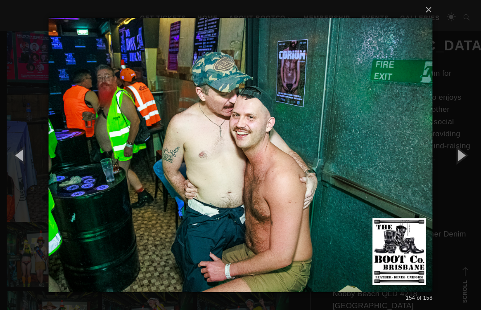
click at [463, 169] on button "button" at bounding box center [461, 154] width 40 height 49
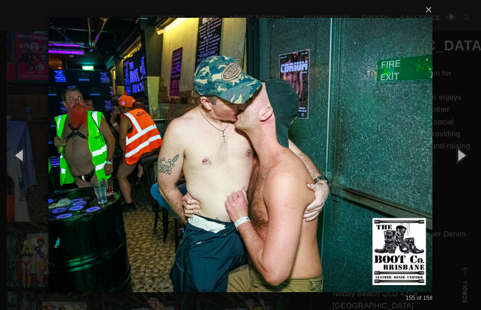
click at [463, 170] on button "button" at bounding box center [461, 154] width 40 height 49
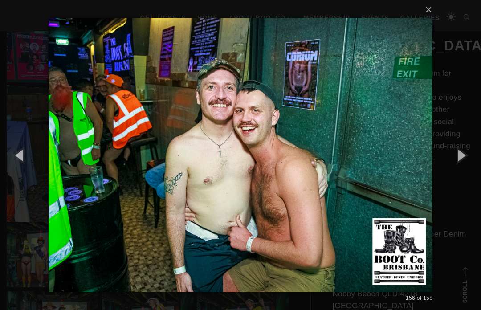
click at [463, 171] on button "button" at bounding box center [461, 154] width 40 height 49
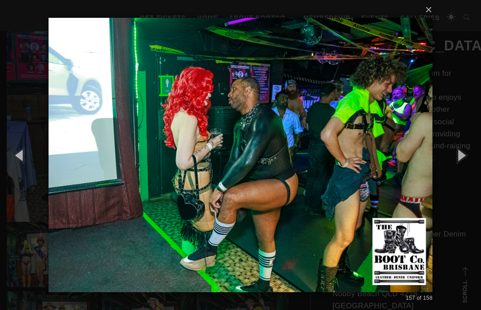
click at [461, 166] on button "button" at bounding box center [461, 154] width 40 height 49
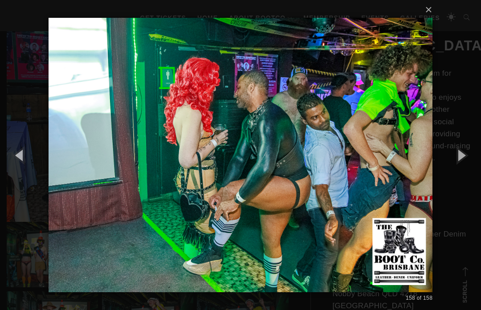
click at [461, 168] on button "button" at bounding box center [461, 154] width 40 height 49
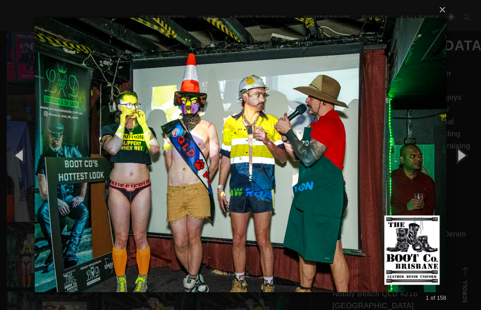
click at [460, 168] on button "button" at bounding box center [461, 154] width 40 height 49
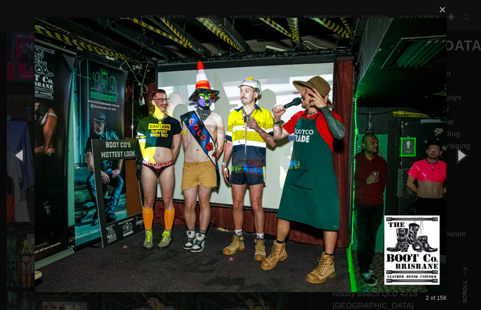
click at [463, 169] on button "button" at bounding box center [461, 154] width 40 height 49
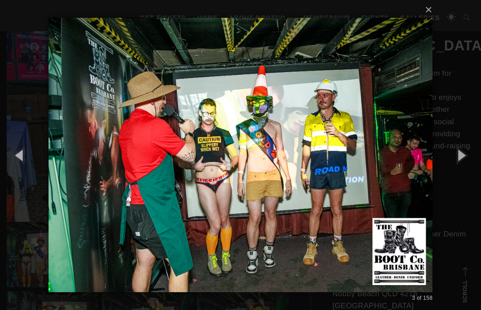
click at [462, 170] on button "button" at bounding box center [461, 154] width 40 height 49
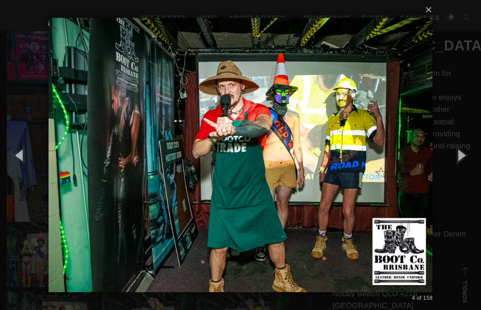
click at [463, 171] on button "button" at bounding box center [461, 154] width 40 height 49
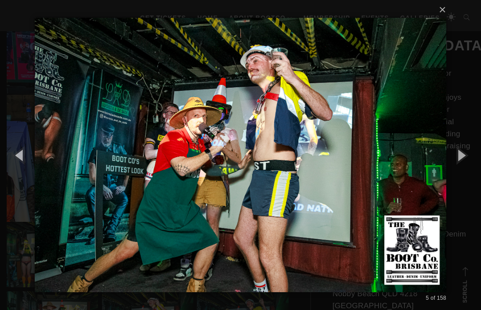
click at [461, 172] on button "button" at bounding box center [461, 154] width 40 height 49
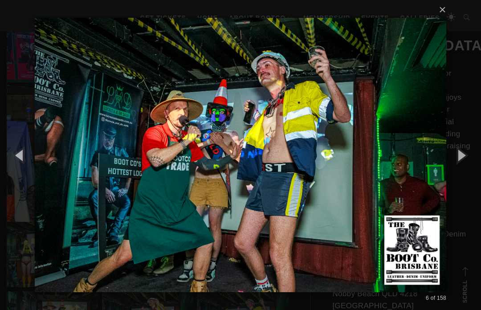
click at [463, 174] on button "button" at bounding box center [461, 154] width 40 height 49
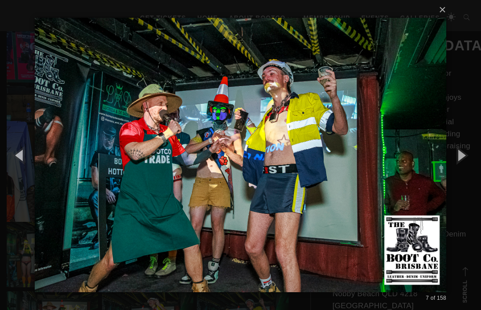
click at [464, 174] on button "button" at bounding box center [461, 154] width 40 height 49
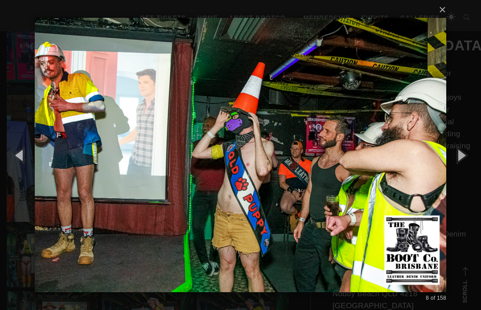
click at [463, 174] on button "button" at bounding box center [461, 154] width 40 height 49
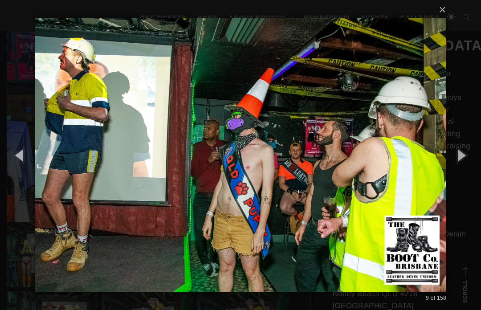
click at [465, 172] on button "button" at bounding box center [461, 154] width 40 height 49
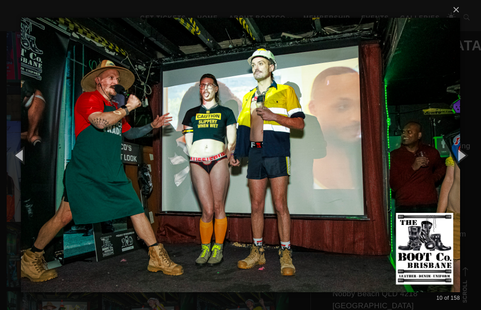
click at [465, 171] on button "button" at bounding box center [461, 154] width 40 height 49
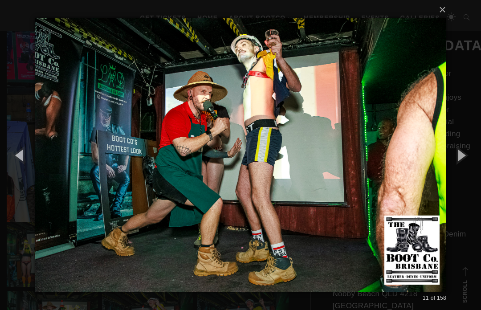
click at [464, 170] on button "button" at bounding box center [461, 154] width 40 height 49
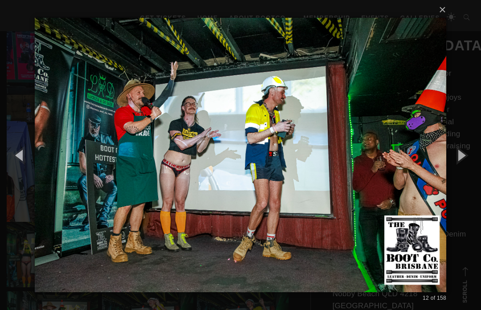
click at [462, 170] on button "button" at bounding box center [461, 154] width 40 height 49
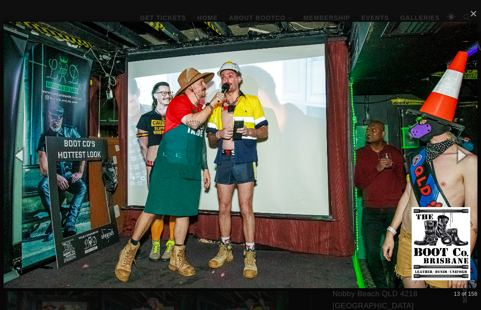
click at [464, 170] on button "button" at bounding box center [461, 154] width 40 height 49
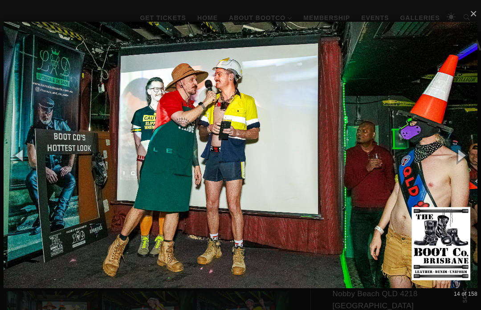
click at [467, 170] on button "button" at bounding box center [461, 154] width 40 height 49
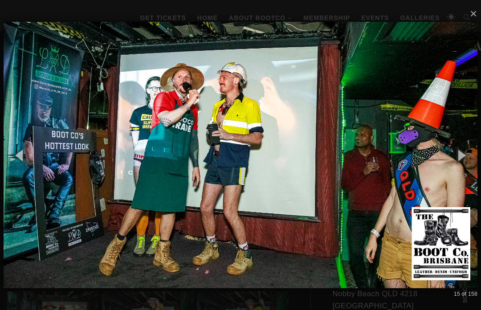
click at [466, 169] on button "button" at bounding box center [461, 154] width 40 height 49
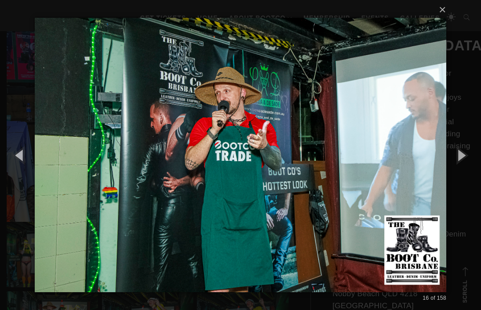
click at [467, 167] on button "button" at bounding box center [461, 154] width 40 height 49
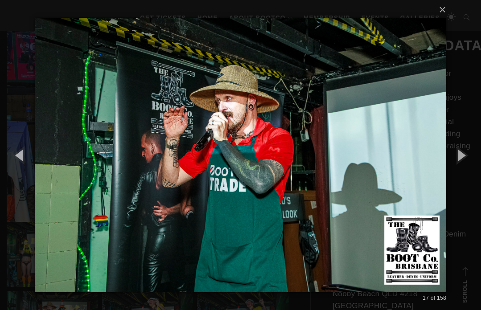
click at [466, 171] on button "button" at bounding box center [461, 154] width 40 height 49
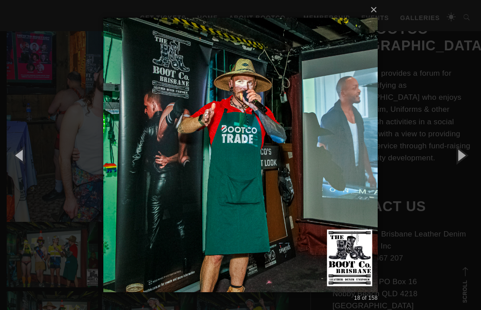
click at [464, 170] on button "button" at bounding box center [461, 154] width 40 height 49
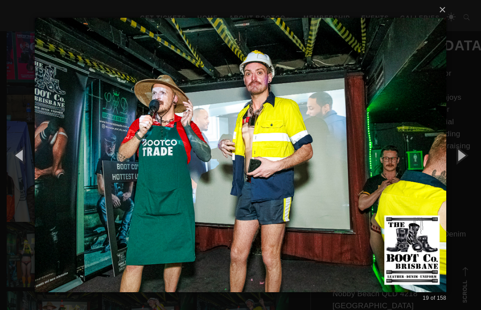
click at [465, 170] on button "button" at bounding box center [461, 154] width 40 height 49
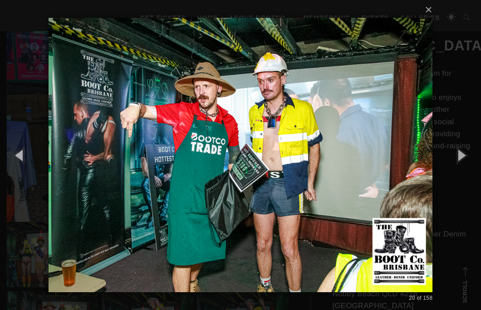
click at [429, 20] on button "×" at bounding box center [243, 10] width 384 height 20
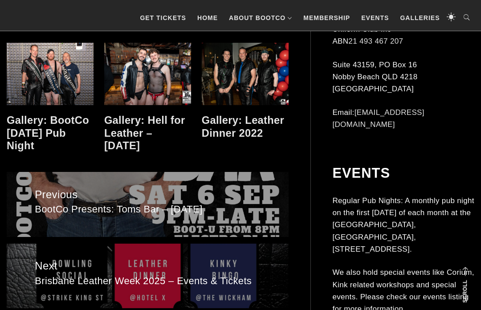
scroll to position [5008, 0]
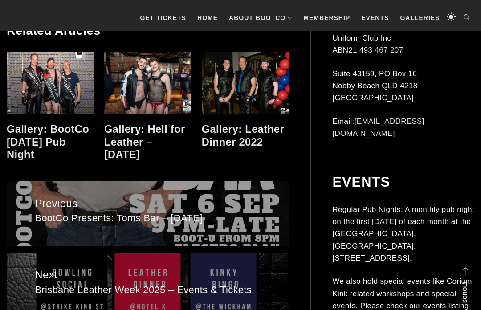
click at [276, 86] on link at bounding box center [245, 83] width 87 height 62
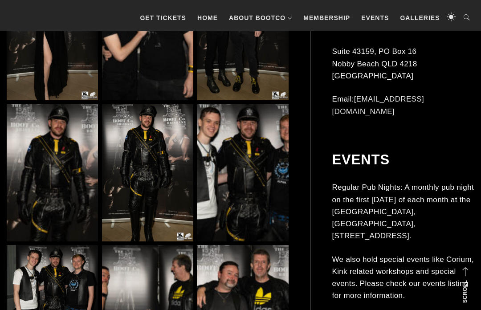
scroll to position [1852, 0]
click at [217, 129] on img at bounding box center [242, 172] width 91 height 137
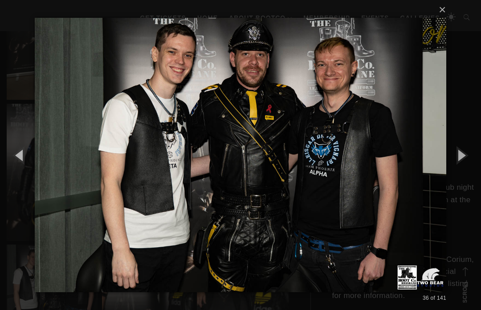
click at [17, 164] on button "button" at bounding box center [20, 154] width 40 height 49
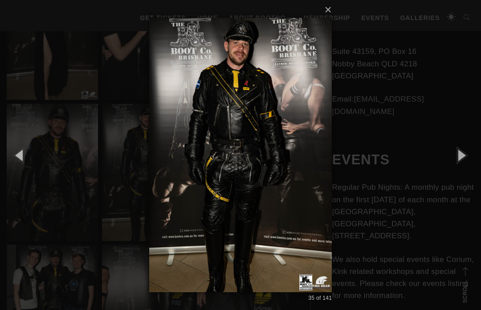
click at [24, 162] on button "button" at bounding box center [20, 154] width 40 height 49
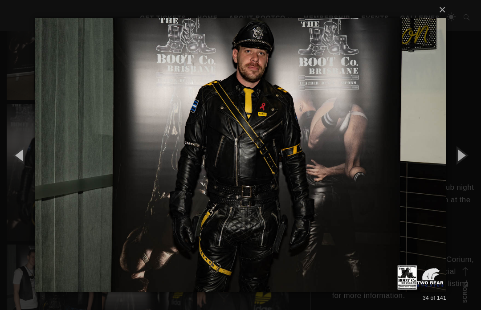
click at [24, 161] on button "button" at bounding box center [20, 154] width 40 height 49
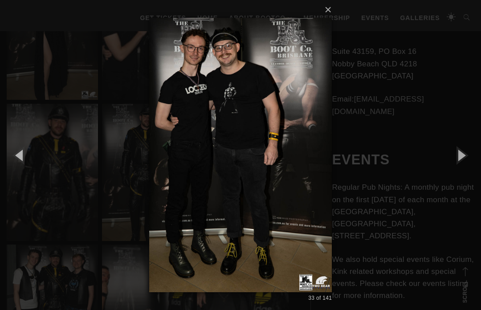
click at [24, 161] on button "button" at bounding box center [20, 154] width 40 height 49
